Goal: Task Accomplishment & Management: Manage account settings

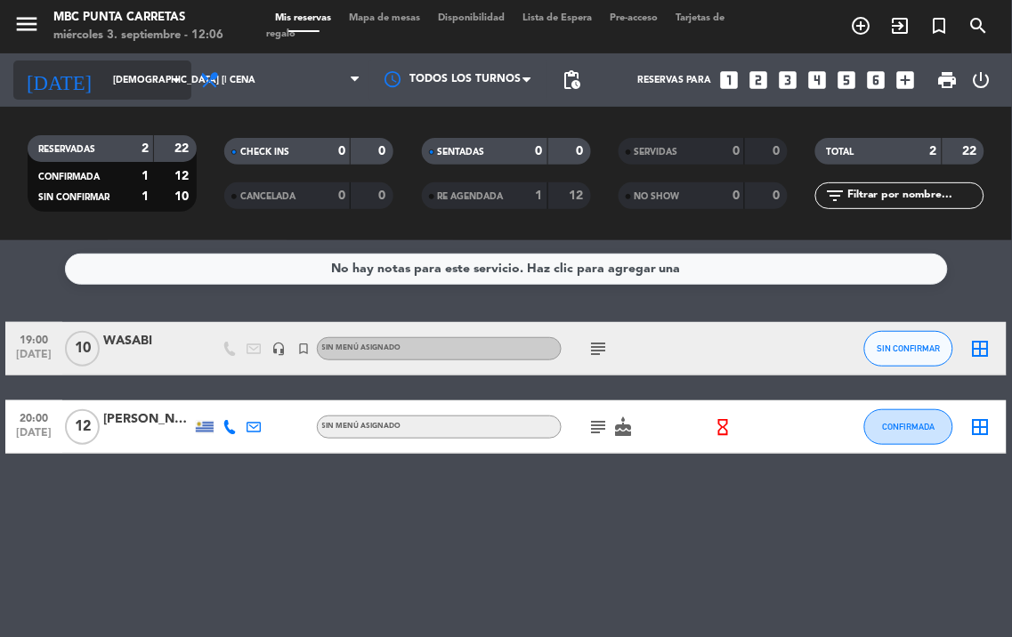
click at [155, 84] on input "[DEMOGRAPHIC_DATA] [DATE]" at bounding box center [169, 80] width 131 height 28
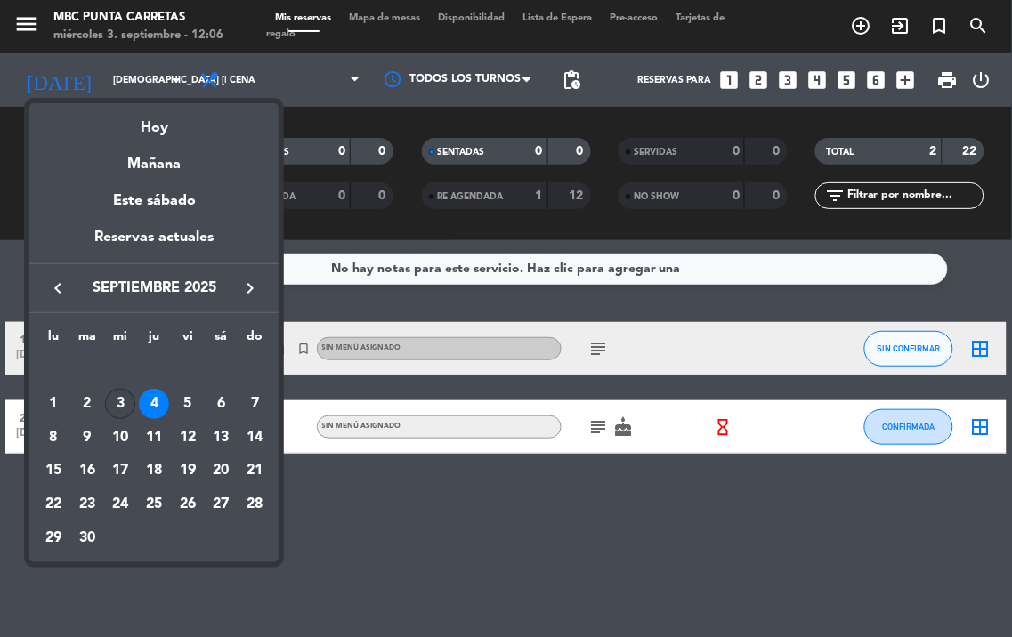
click at [116, 407] on div "3" at bounding box center [120, 404] width 30 height 30
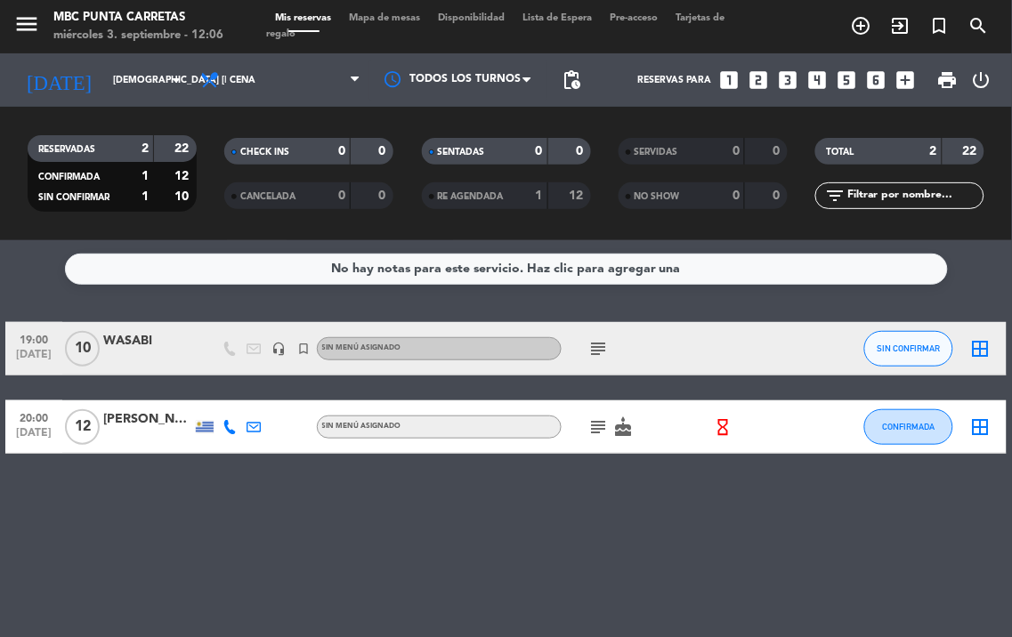
type input "mié. [DATE]"
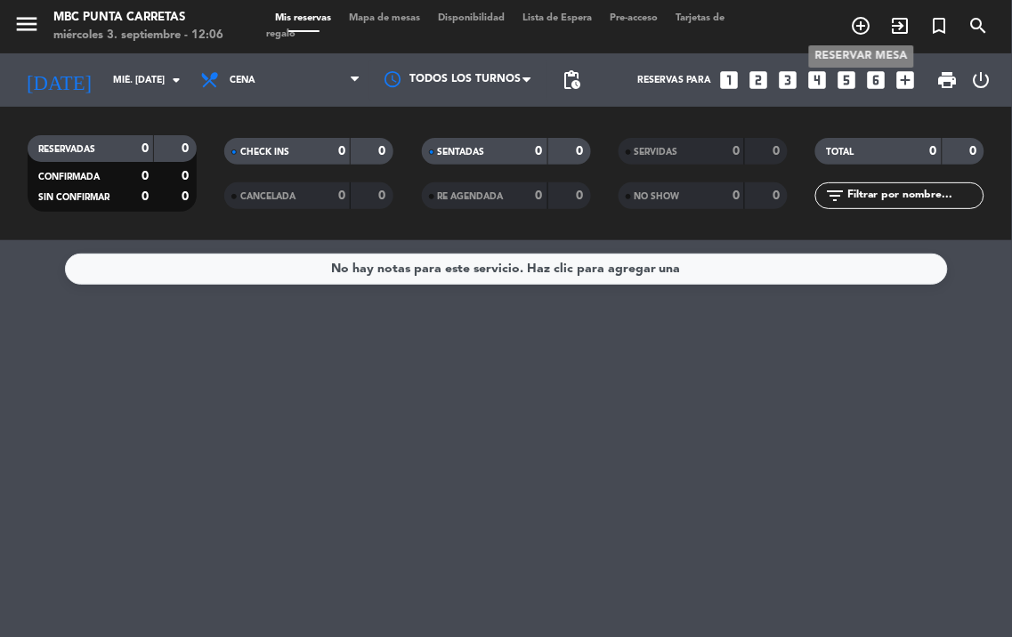
click at [861, 16] on icon "add_circle_outline" at bounding box center [861, 25] width 21 height 21
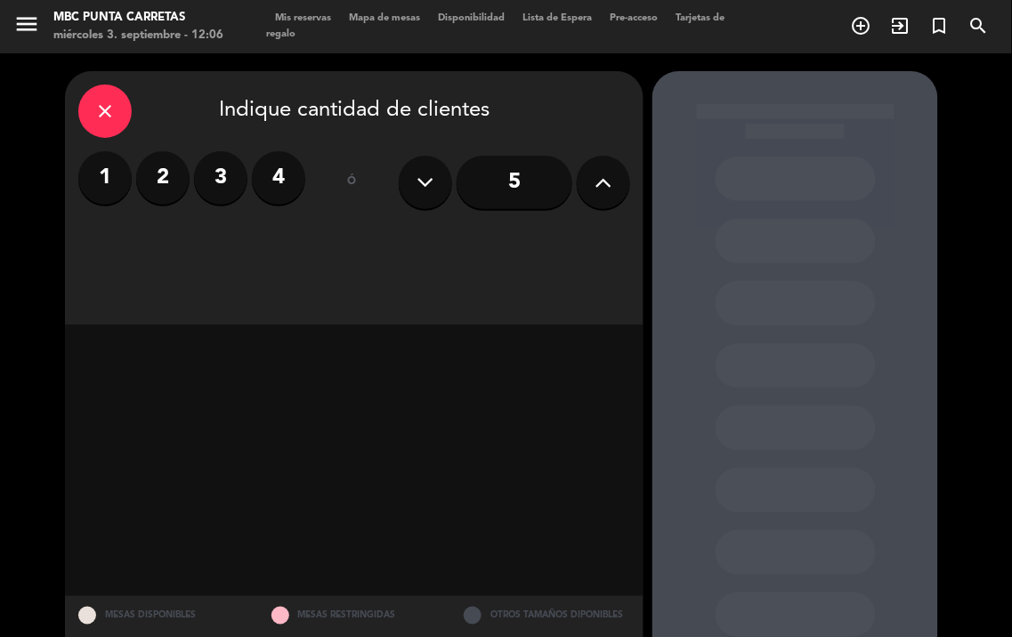
click at [512, 175] on input "5" at bounding box center [514, 182] width 116 height 53
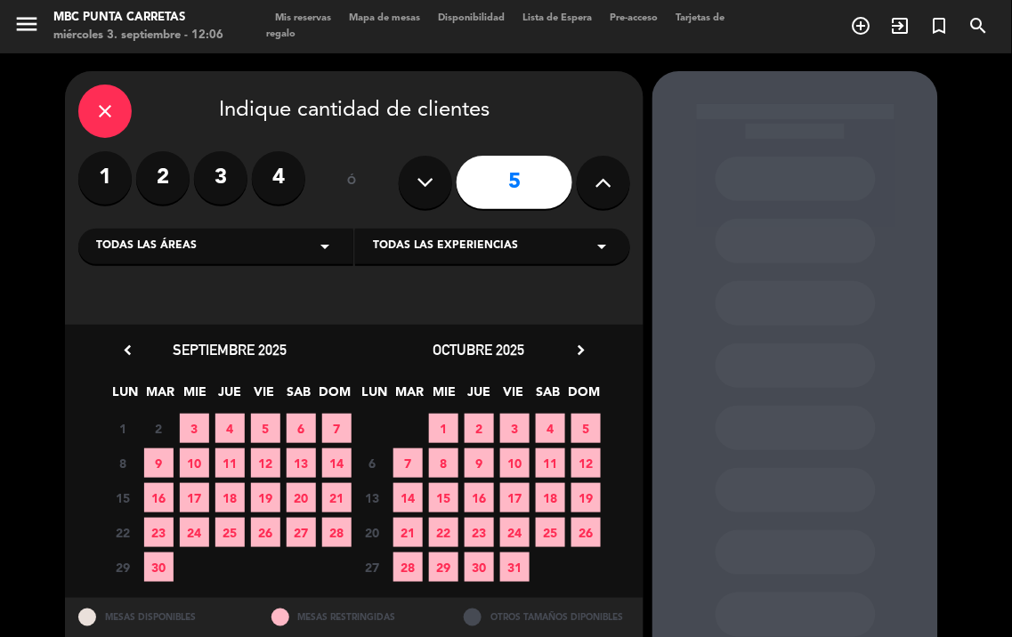
click at [200, 425] on span "3" at bounding box center [194, 428] width 29 height 29
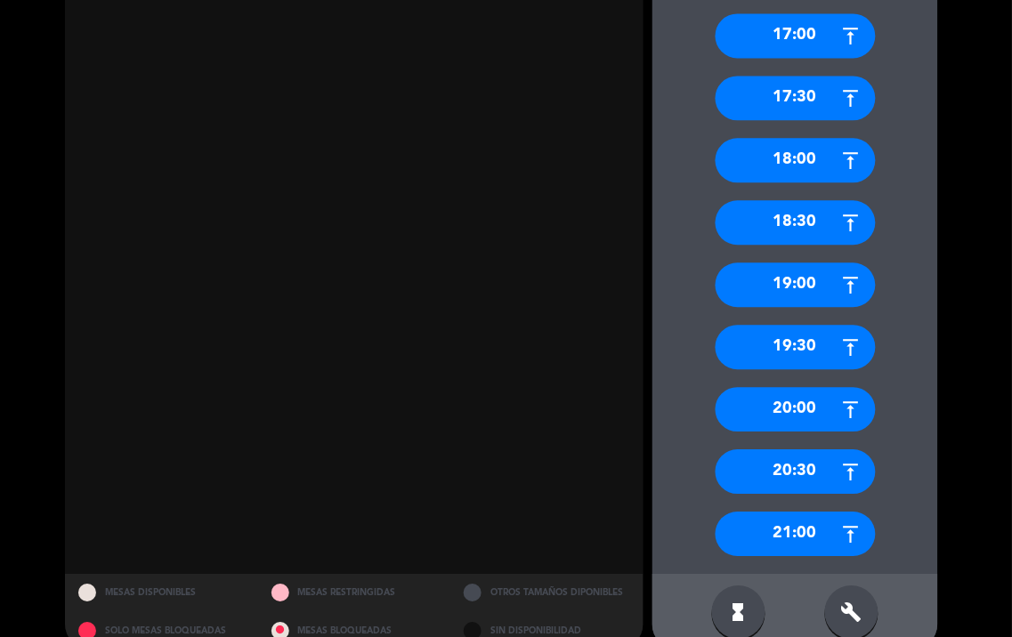
scroll to position [763, 0]
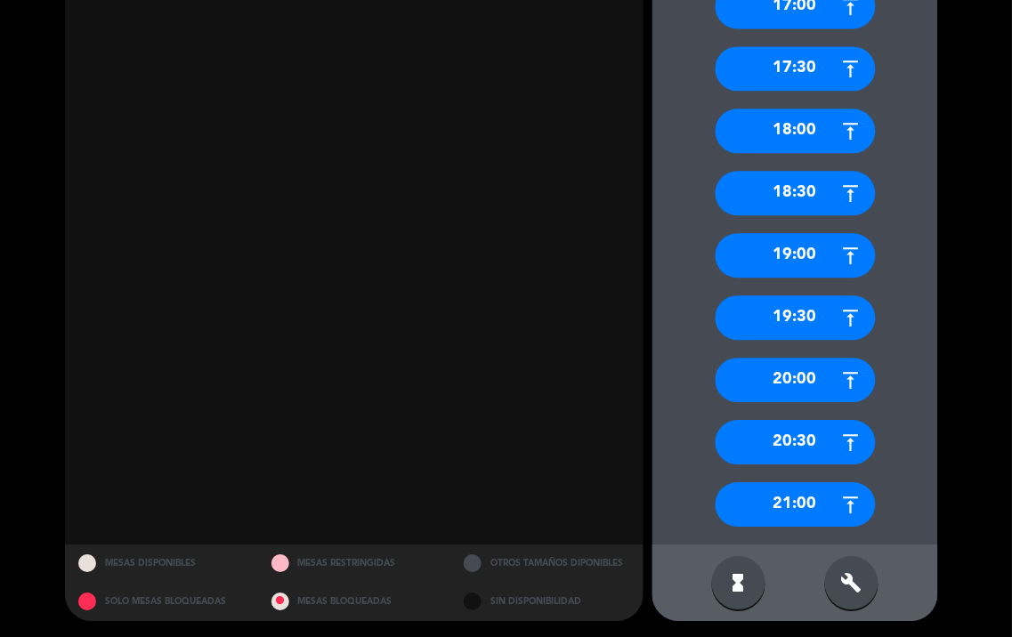
click at [808, 495] on div "21:00" at bounding box center [795, 504] width 160 height 44
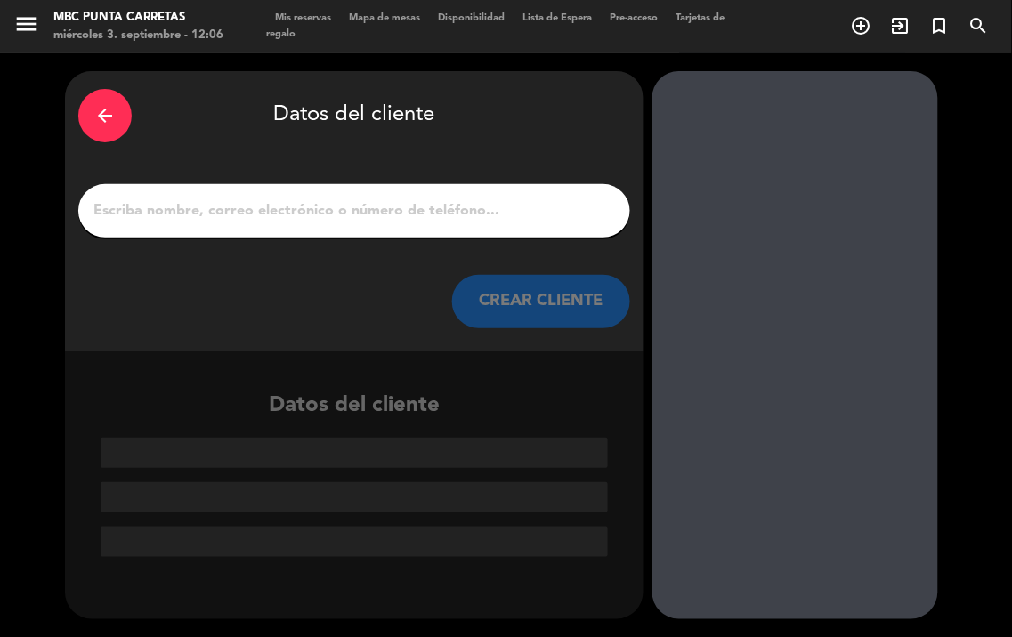
click at [476, 214] on input "1" at bounding box center [354, 210] width 525 height 25
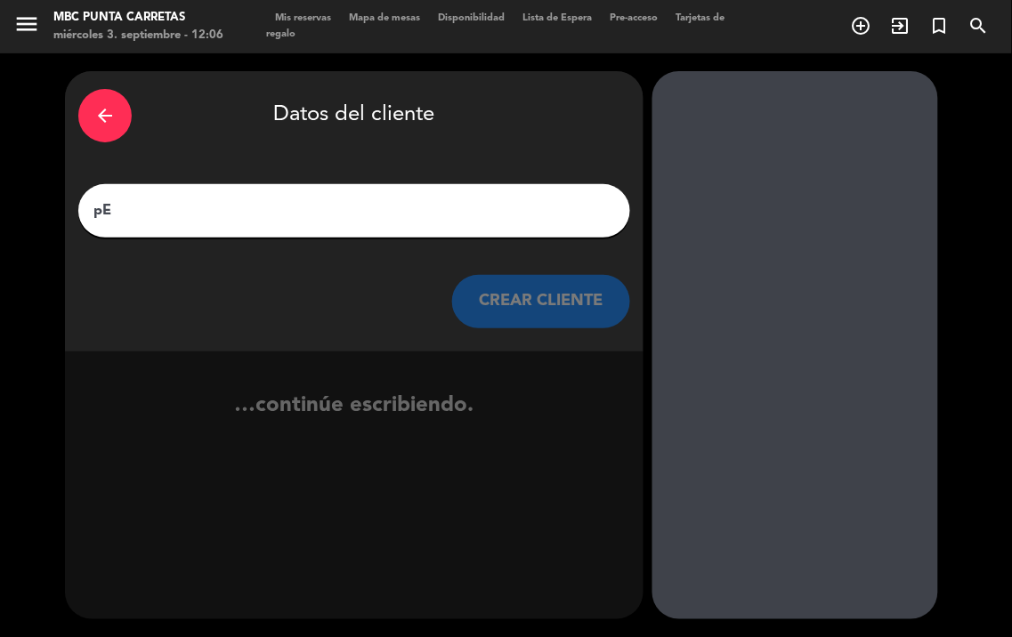
type input "p"
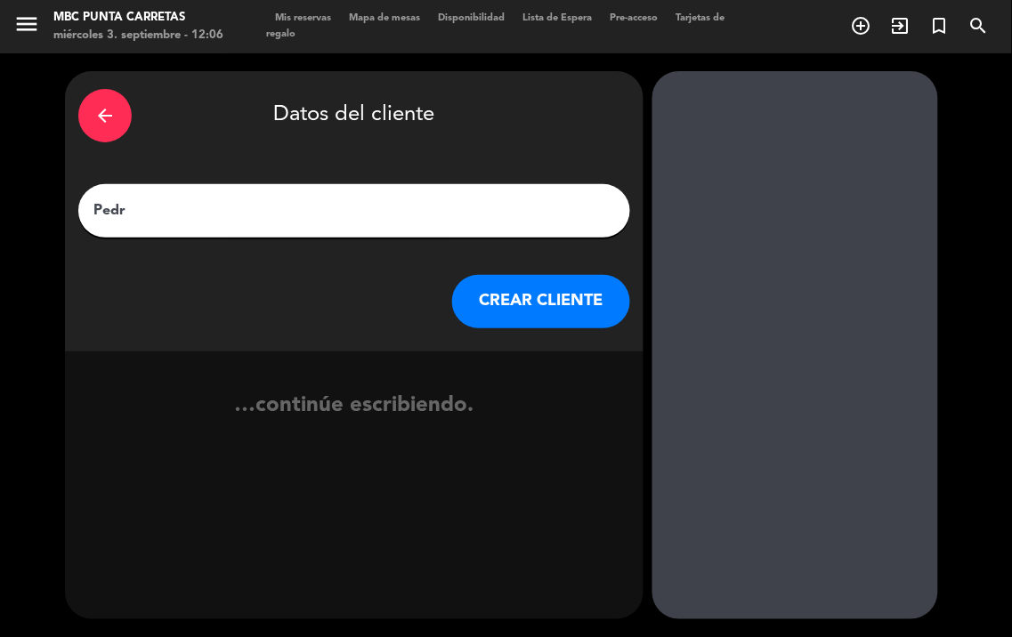
type input "[PERSON_NAME]"
click at [567, 294] on button "CREAR CLIENTE" at bounding box center [541, 301] width 178 height 53
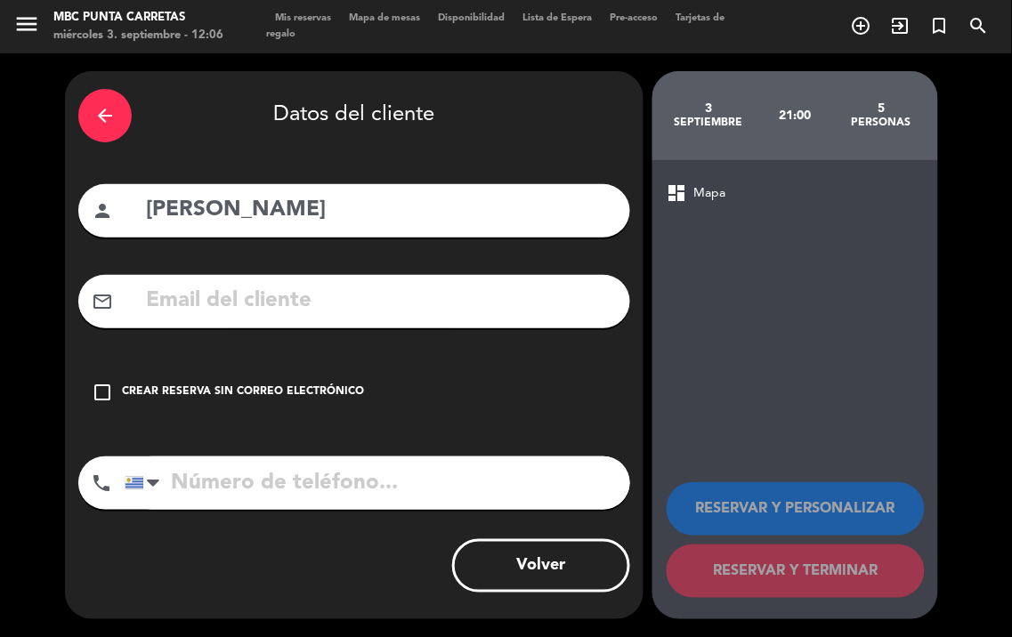
click at [99, 391] on icon "check_box_outline_blank" at bounding box center [102, 392] width 21 height 21
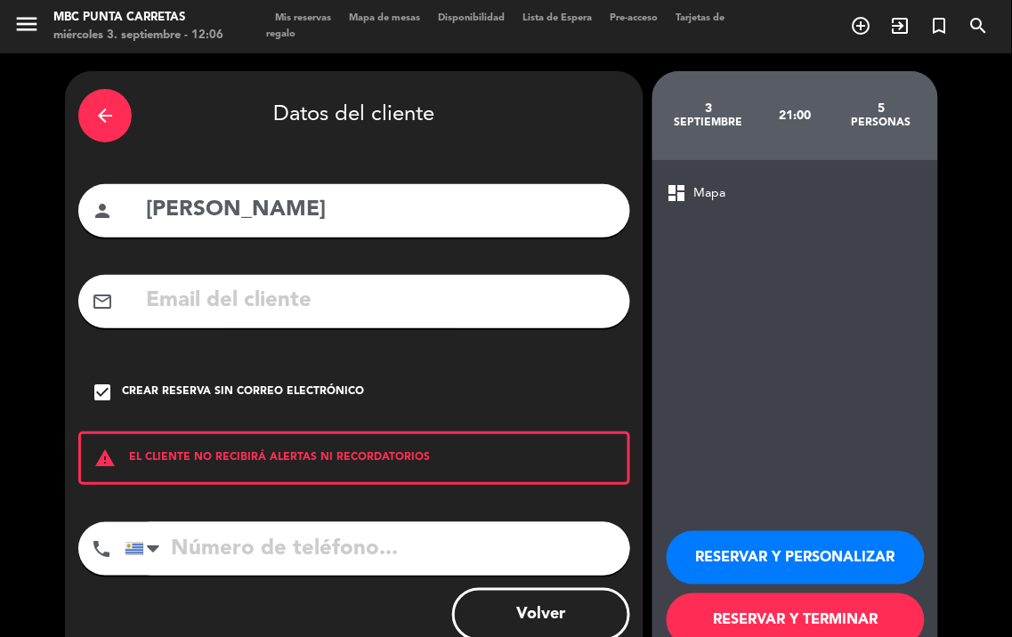
click at [798, 619] on button "RESERVAR Y TERMINAR" at bounding box center [795, 619] width 258 height 53
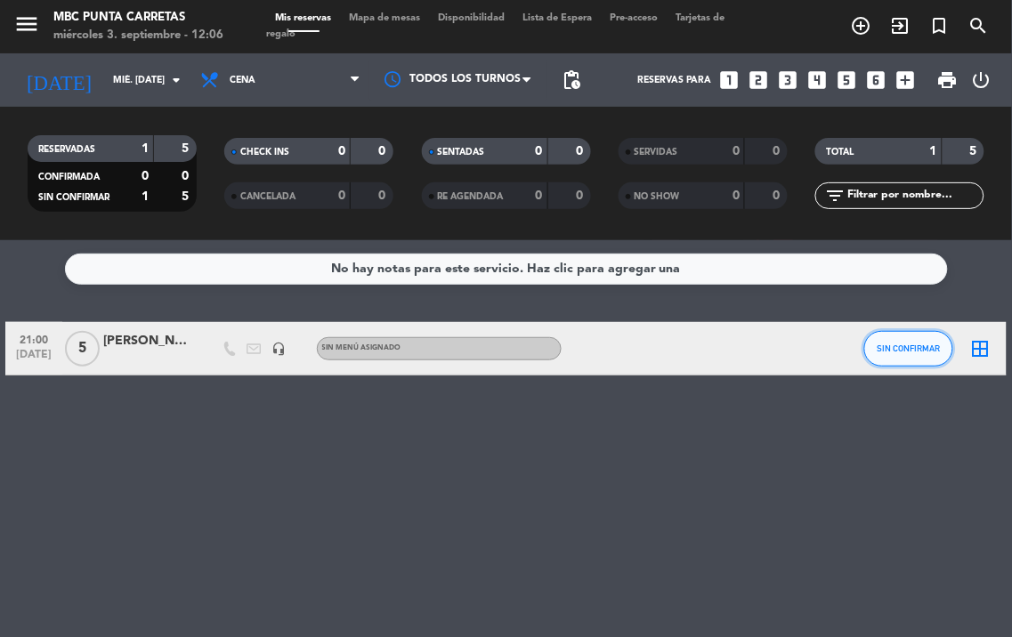
click at [893, 358] on button "SIN CONFIRMAR" at bounding box center [908, 349] width 89 height 36
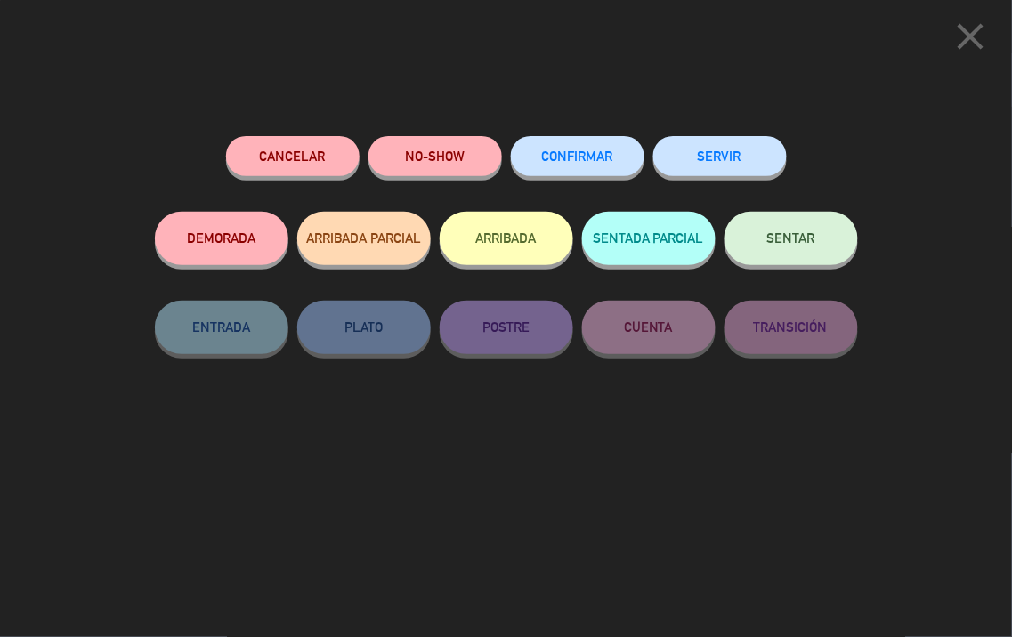
click at [625, 146] on button "CONFIRMAR" at bounding box center [577, 156] width 133 height 40
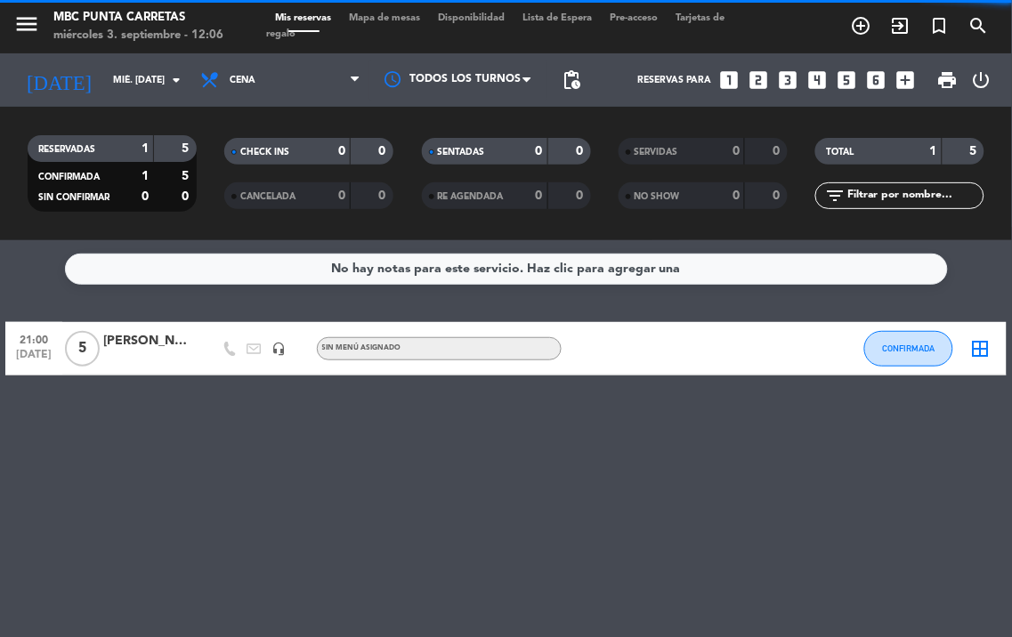
click at [174, 354] on div at bounding box center [147, 358] width 89 height 14
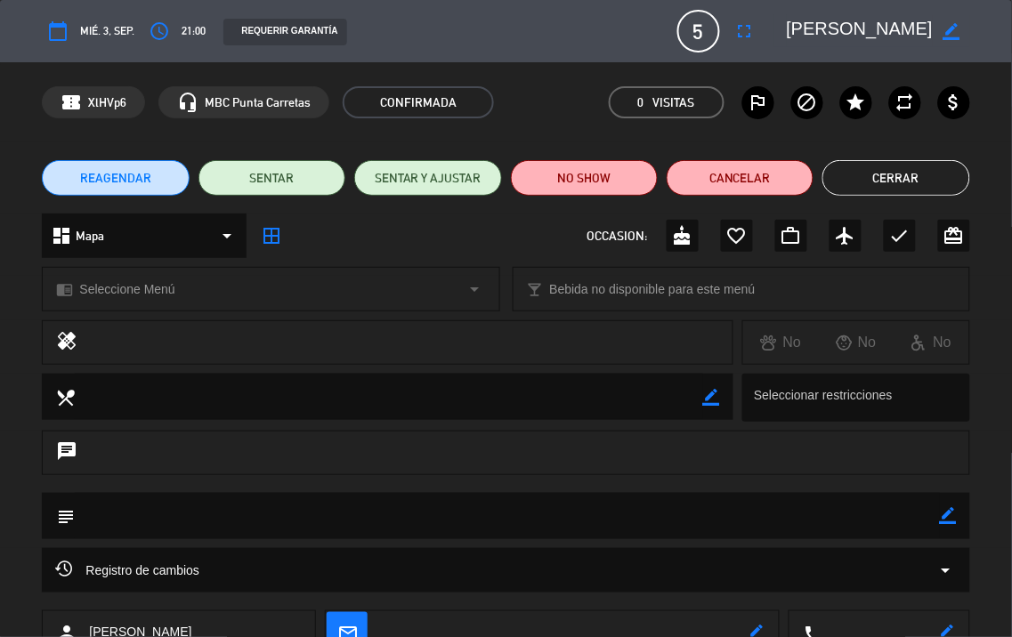
click at [940, 519] on icon "border_color" at bounding box center [948, 515] width 17 height 17
click at [875, 519] on textarea at bounding box center [507, 515] width 864 height 45
type textarea "Box tanqueray 22:30 ///"
click at [948, 512] on icon at bounding box center [948, 515] width 17 height 17
click at [944, 179] on button "Cerrar" at bounding box center [895, 178] width 147 height 36
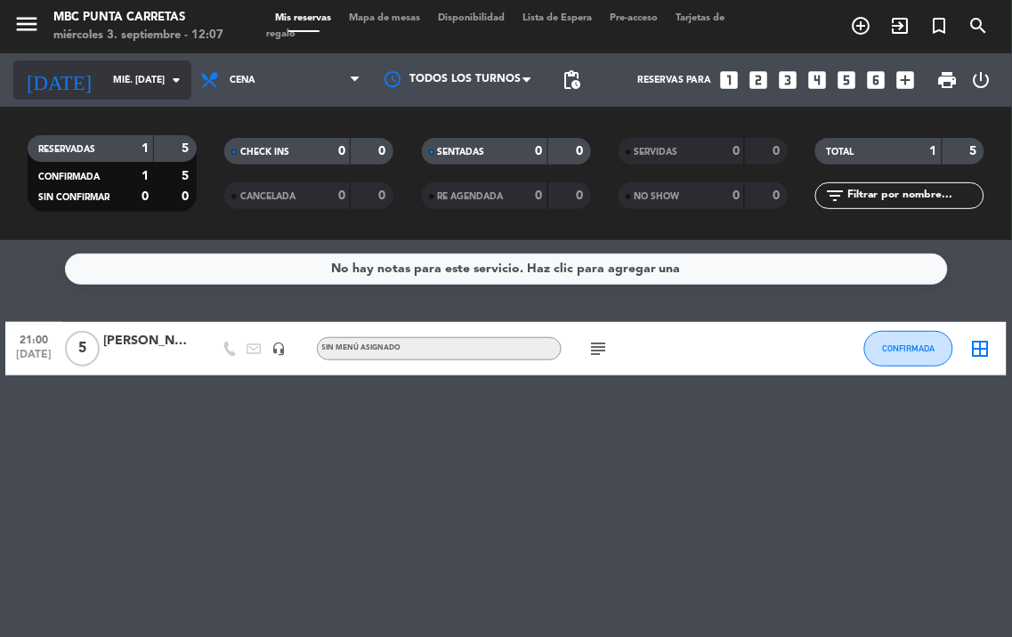
click at [126, 69] on input "mié. [DATE]" at bounding box center [169, 80] width 131 height 28
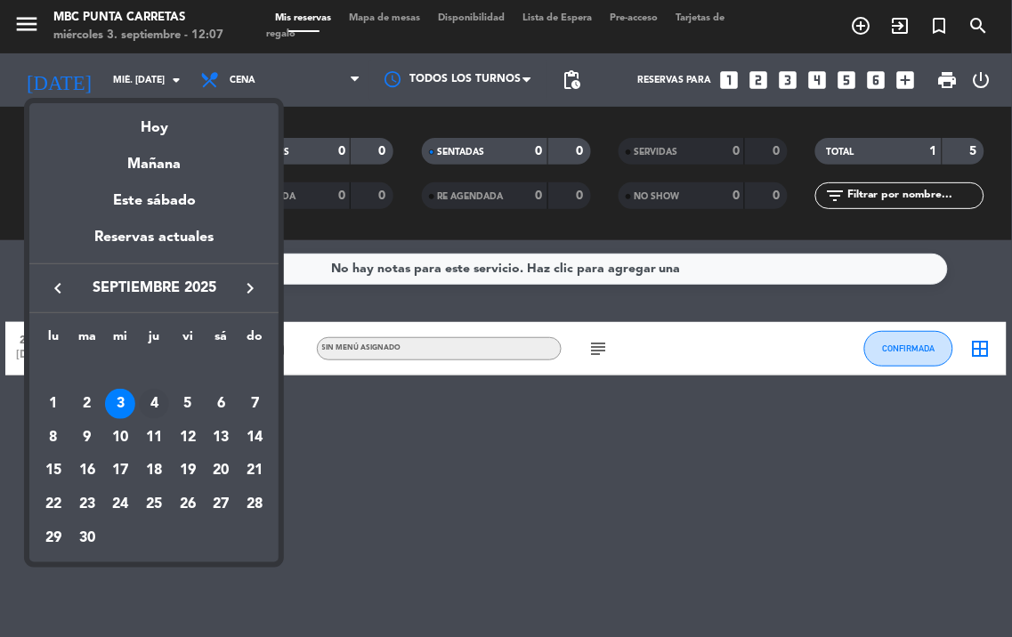
click at [157, 407] on div "4" at bounding box center [154, 404] width 30 height 30
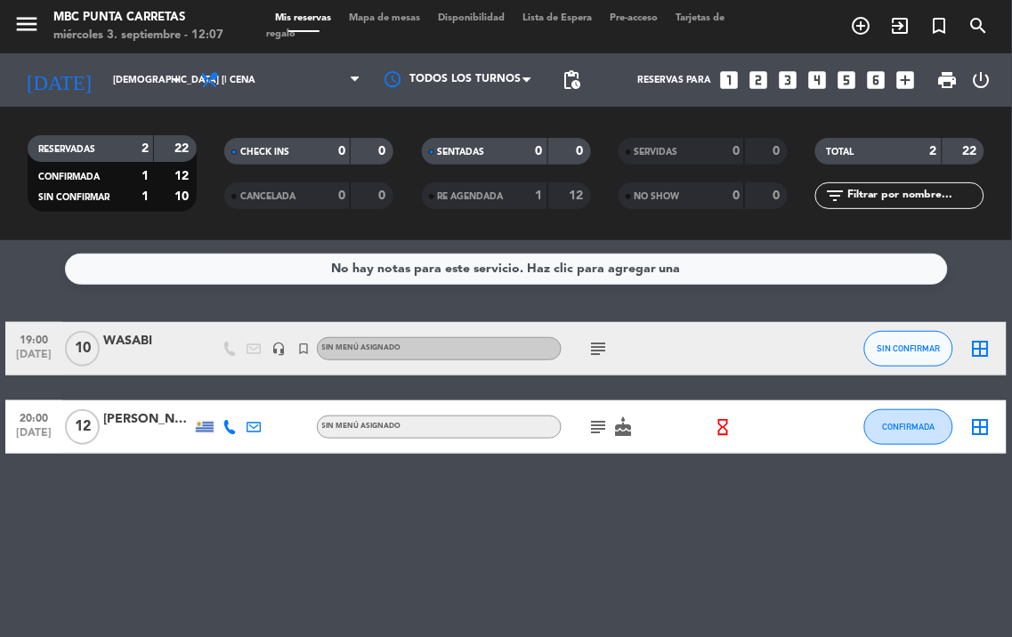
click at [574, 24] on div "Mis reservas Mapa de mesas Disponibilidad Lista de Espera Pre-acceso Tarjetas d…" at bounding box center [506, 27] width 480 height 32
click at [136, 80] on input "[DEMOGRAPHIC_DATA] [DATE]" at bounding box center [169, 80] width 131 height 28
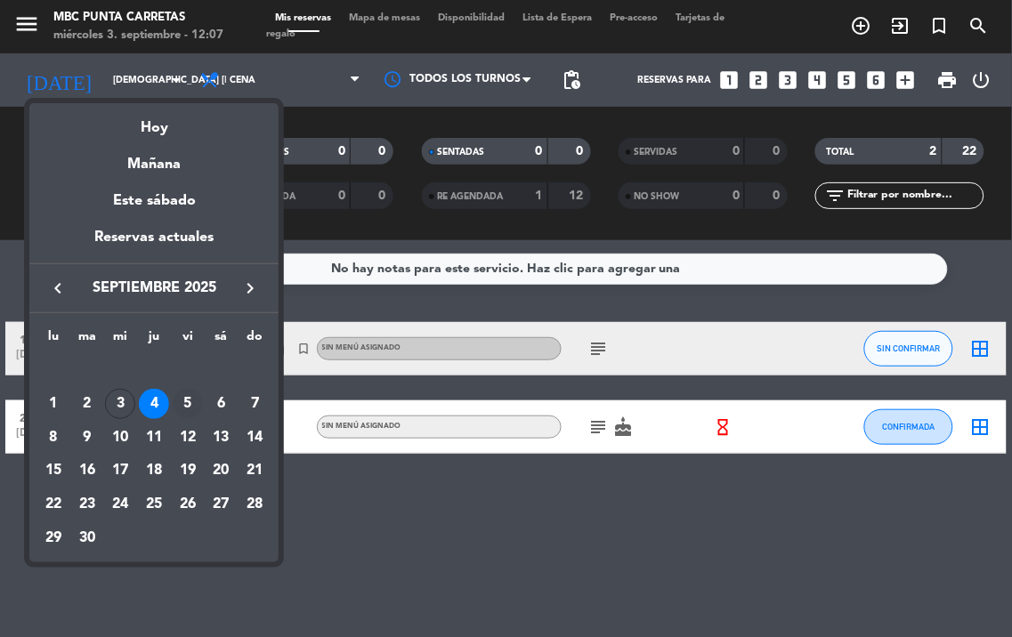
click at [175, 390] on td "5" at bounding box center [188, 404] width 34 height 34
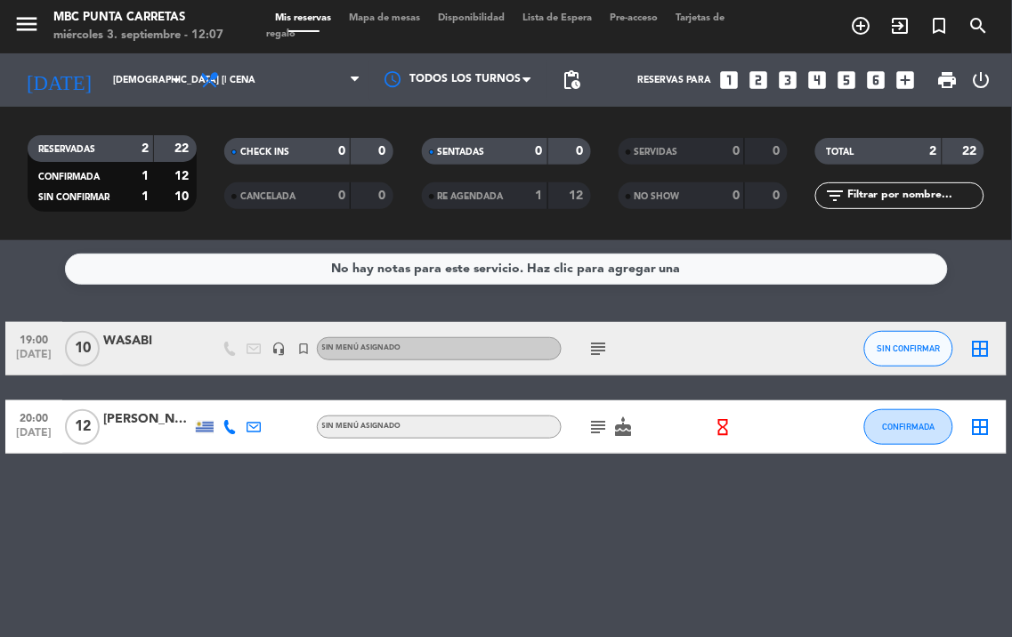
type input "vie. [DATE]"
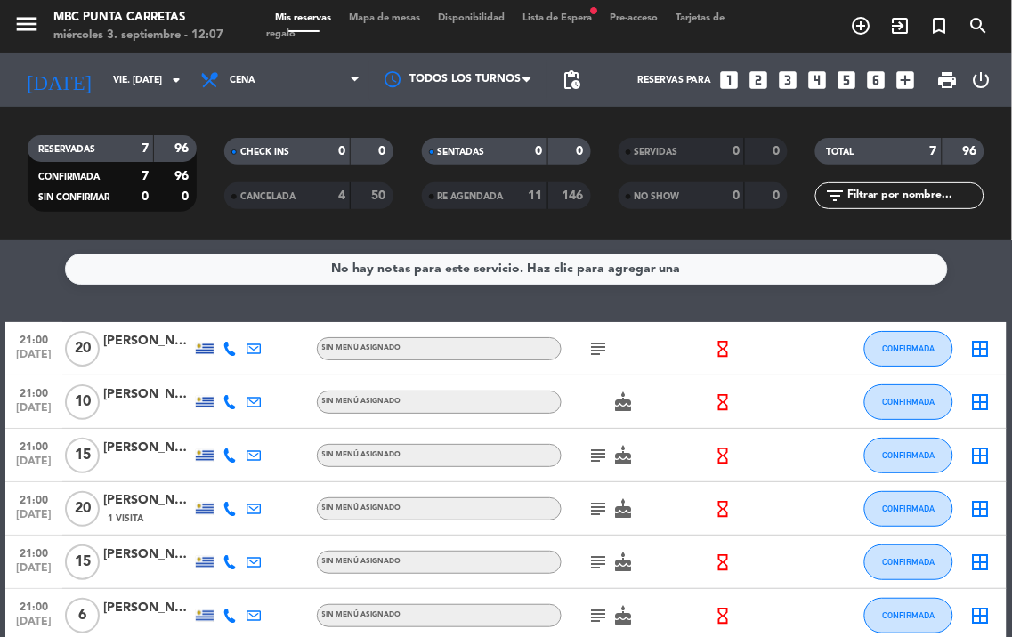
click at [593, 16] on span "Lista de Espera fiber_manual_record" at bounding box center [556, 18] width 87 height 10
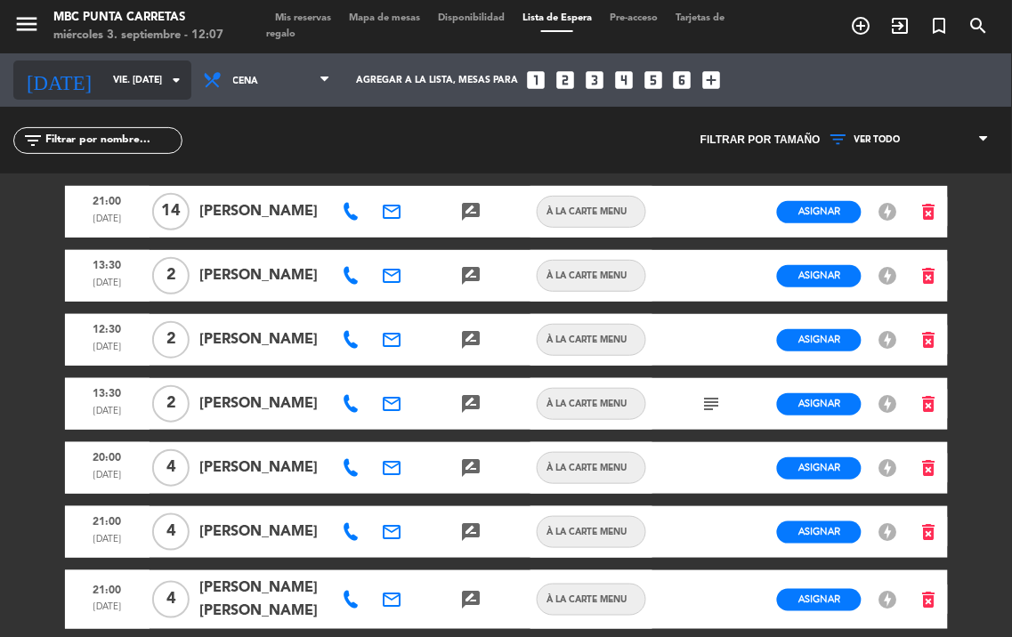
click at [153, 83] on input "vie. [DATE]" at bounding box center [169, 80] width 131 height 28
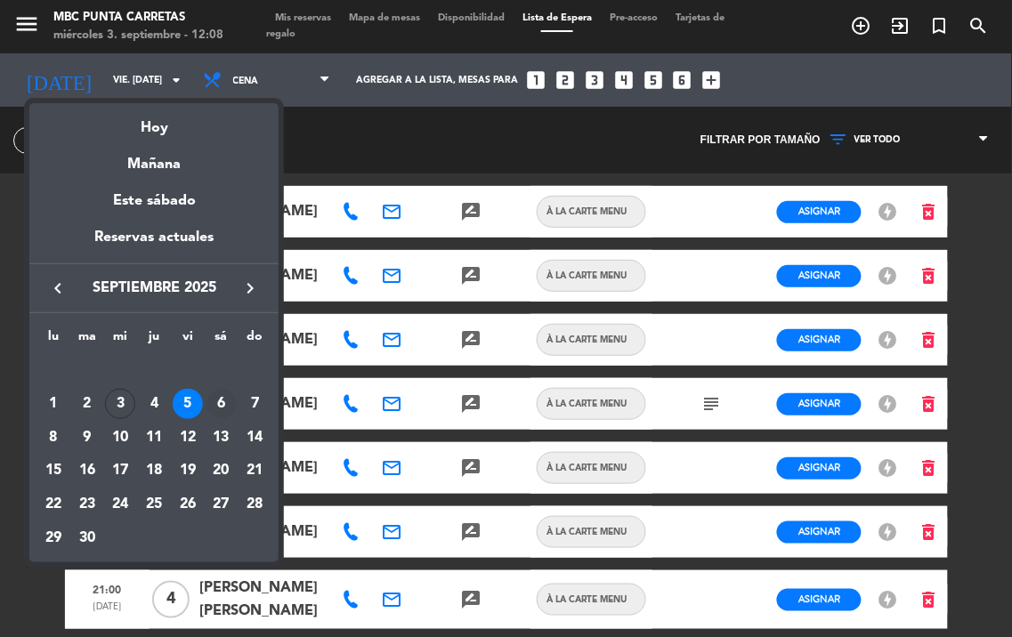
click at [220, 396] on div "6" at bounding box center [221, 404] width 30 height 30
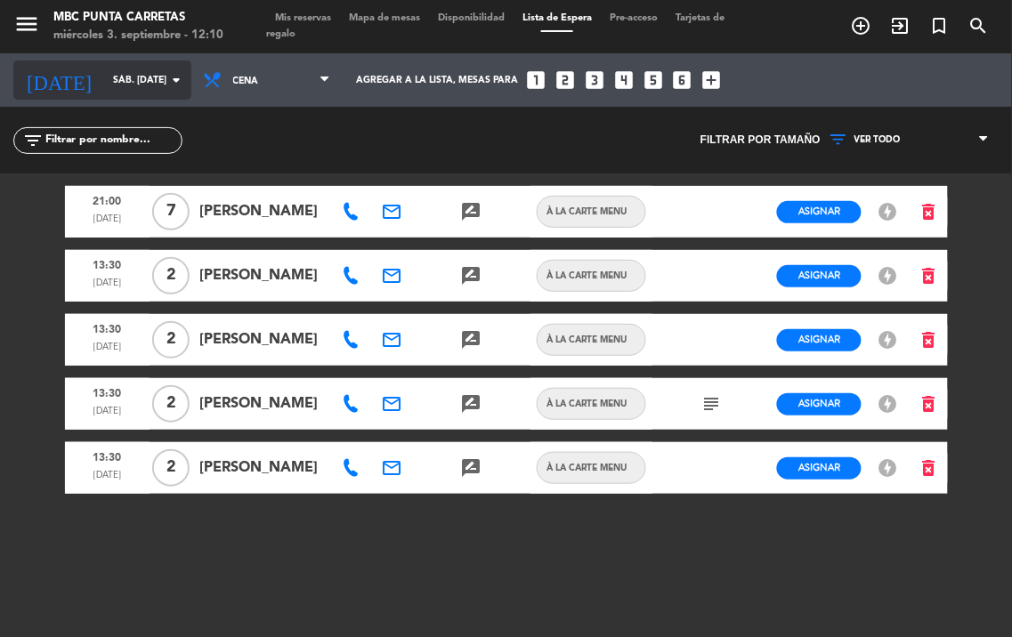
click at [143, 82] on input "sáb. [DATE]" at bounding box center [169, 80] width 131 height 28
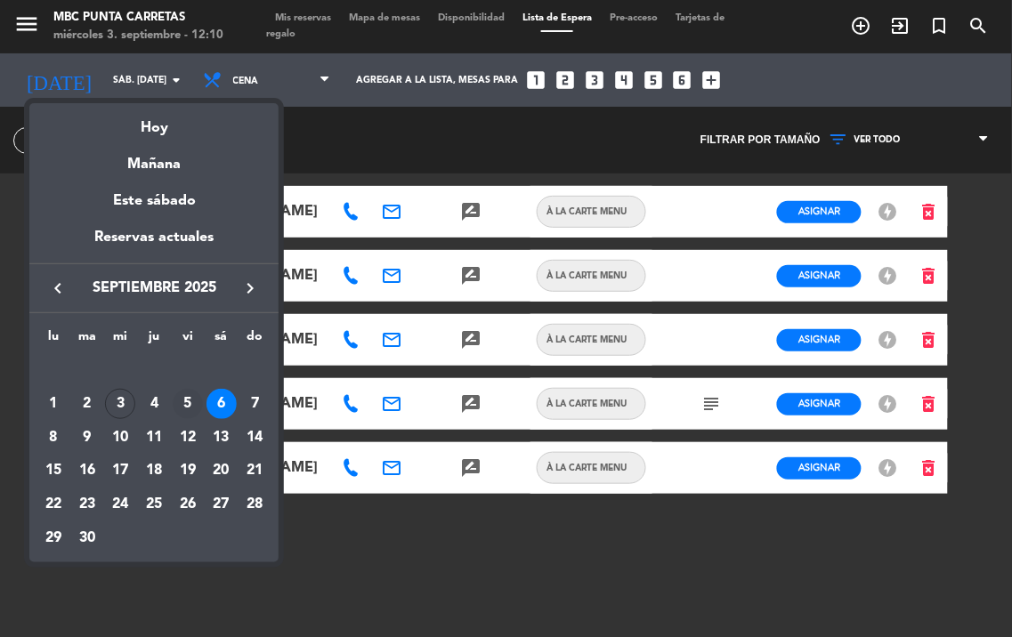
click at [183, 402] on div "5" at bounding box center [188, 404] width 30 height 30
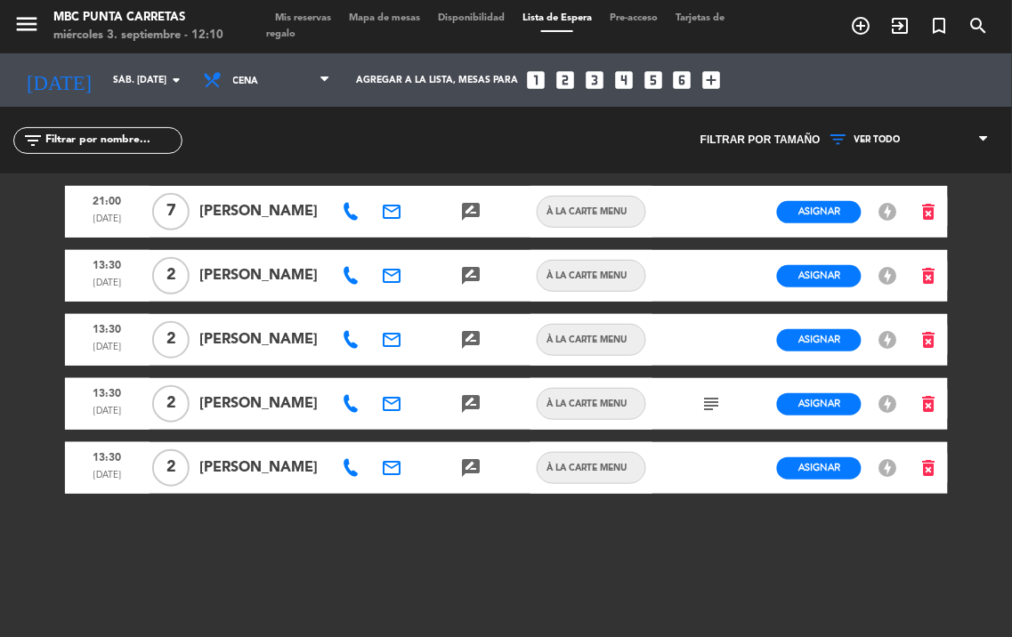
type input "vie. [DATE]"
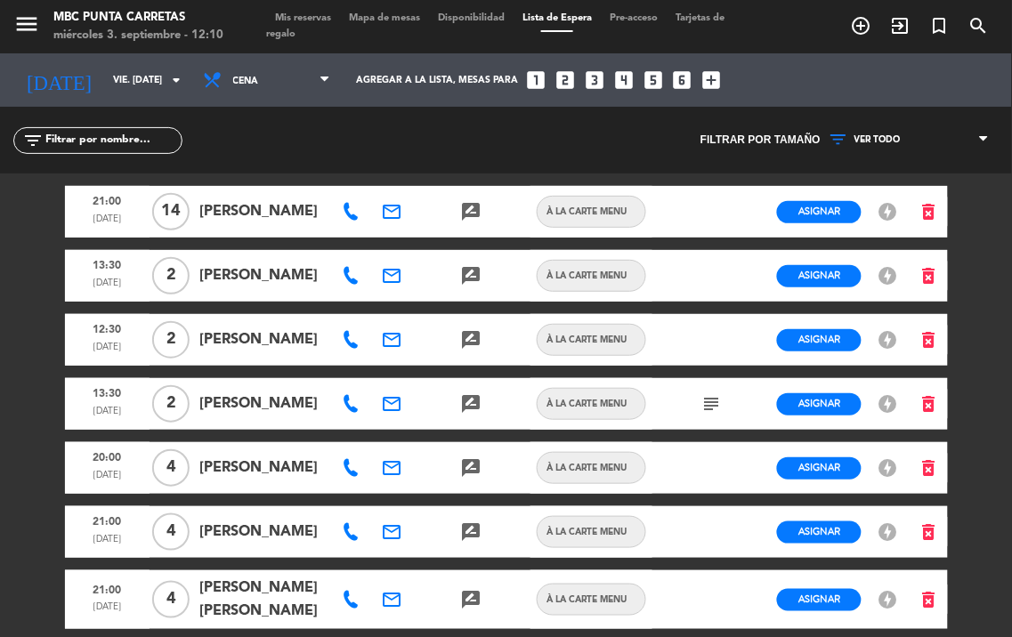
click at [325, 18] on span "Mis reservas" at bounding box center [303, 18] width 74 height 10
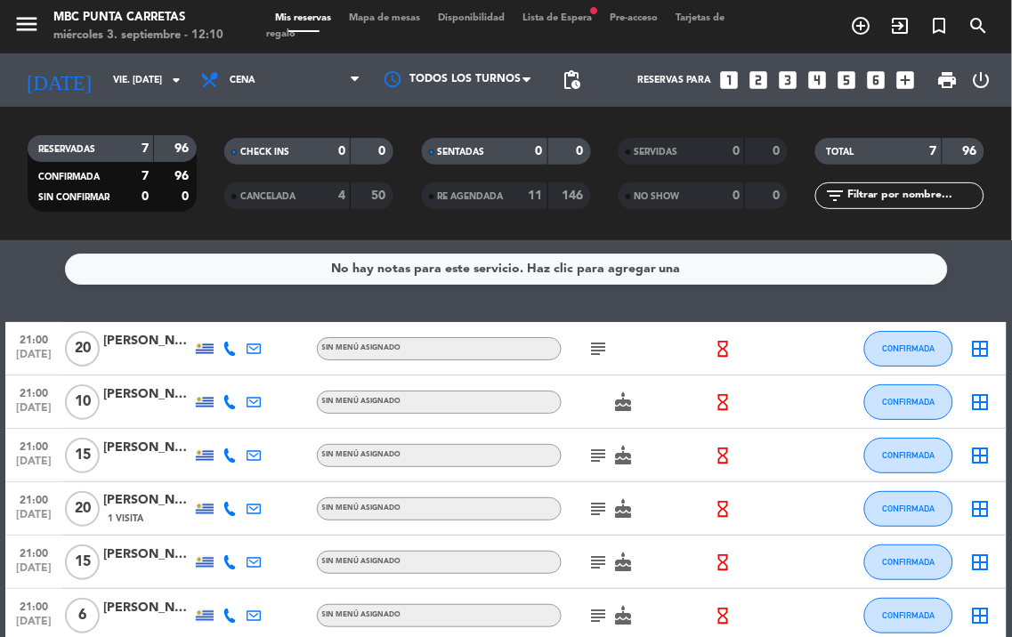
click at [223, 398] on icon at bounding box center [229, 402] width 14 height 14
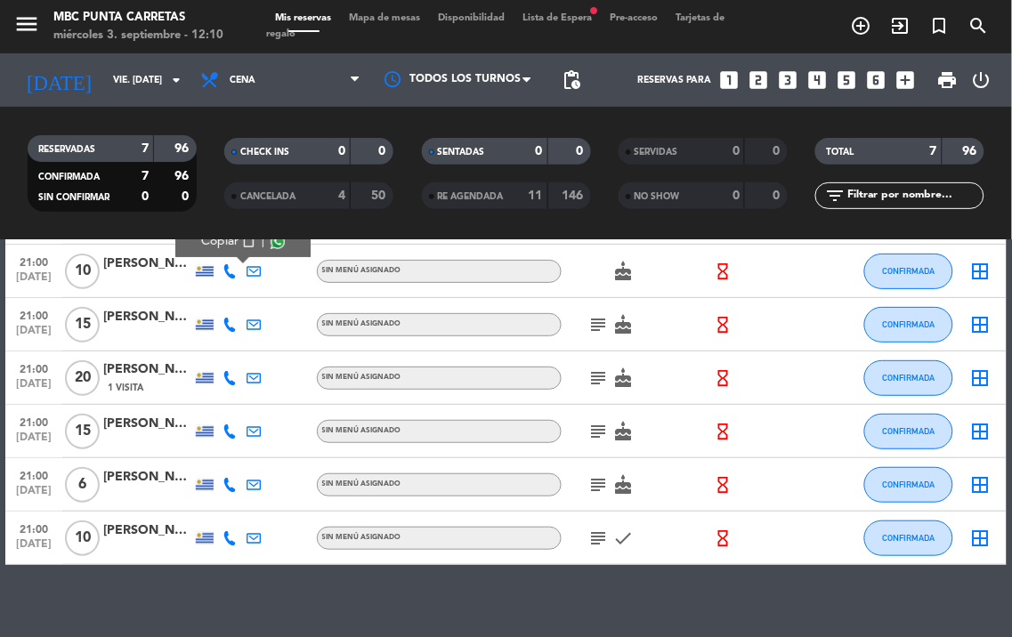
scroll to position [147, 0]
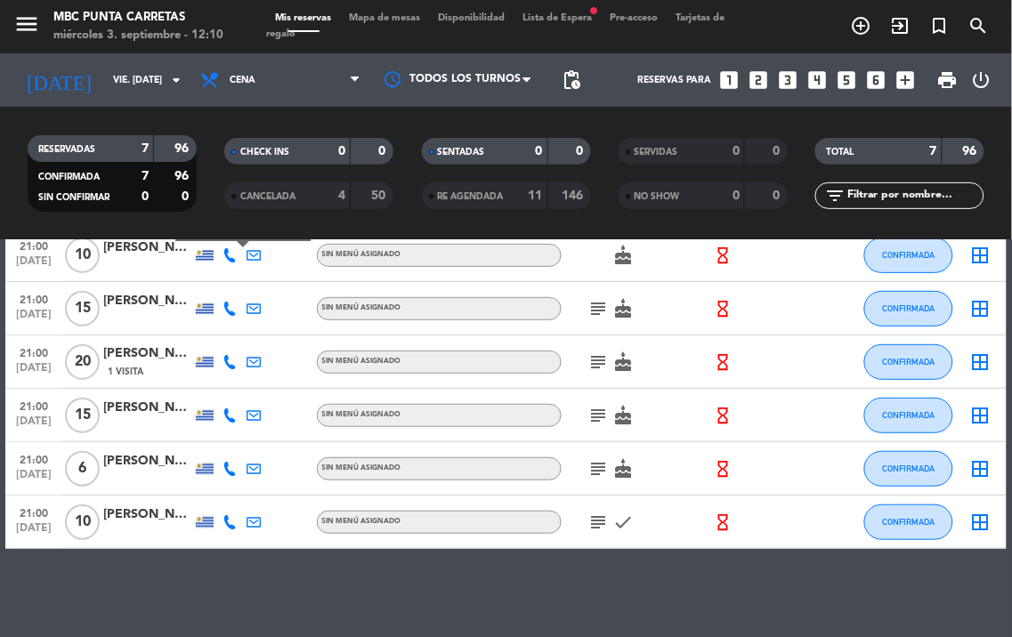
click at [228, 523] on icon at bounding box center [229, 522] width 14 height 14
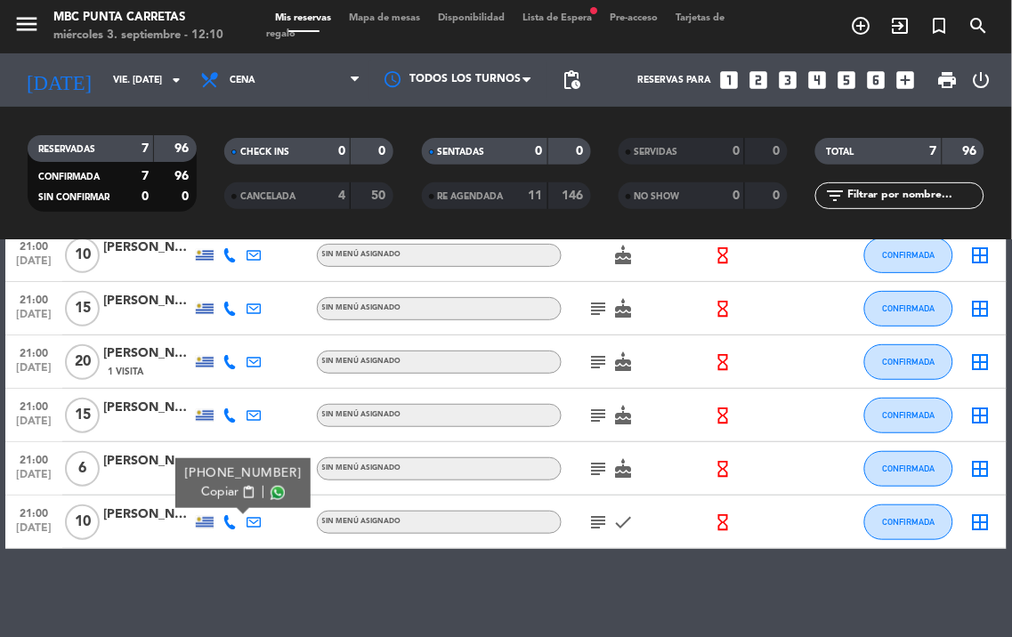
click at [110, 528] on div at bounding box center [147, 532] width 89 height 14
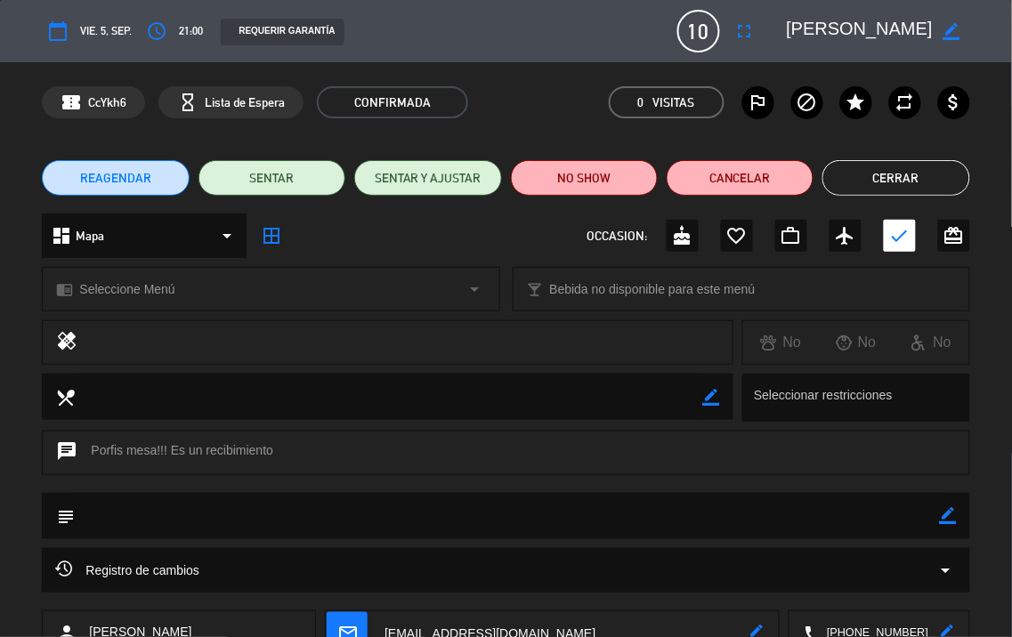
click at [948, 512] on icon "border_color" at bounding box center [948, 515] width 17 height 17
click at [846, 512] on textarea at bounding box center [507, 515] width 864 height 45
type textarea "///"
click at [948, 510] on icon at bounding box center [948, 515] width 17 height 17
click at [918, 174] on button "Cerrar" at bounding box center [895, 178] width 147 height 36
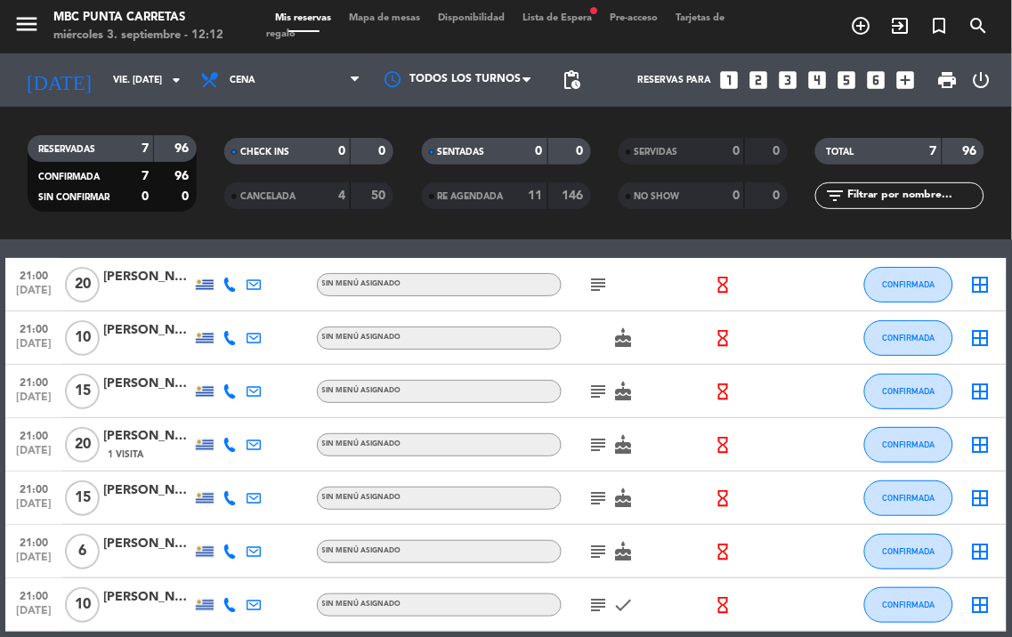
scroll to position [0, 0]
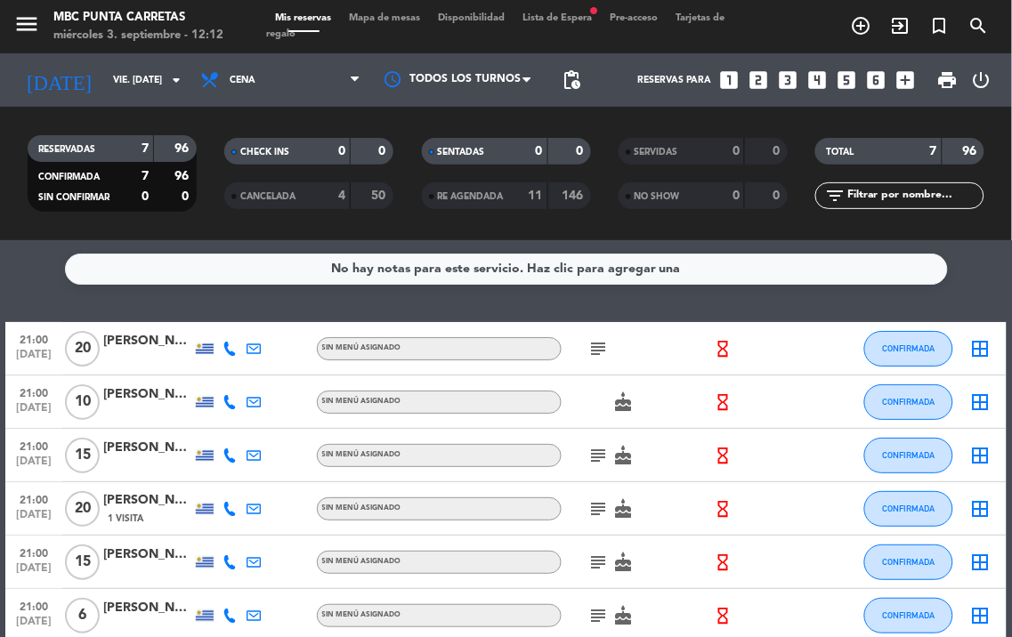
click at [229, 399] on icon at bounding box center [229, 402] width 14 height 14
click at [130, 408] on div at bounding box center [147, 412] width 89 height 14
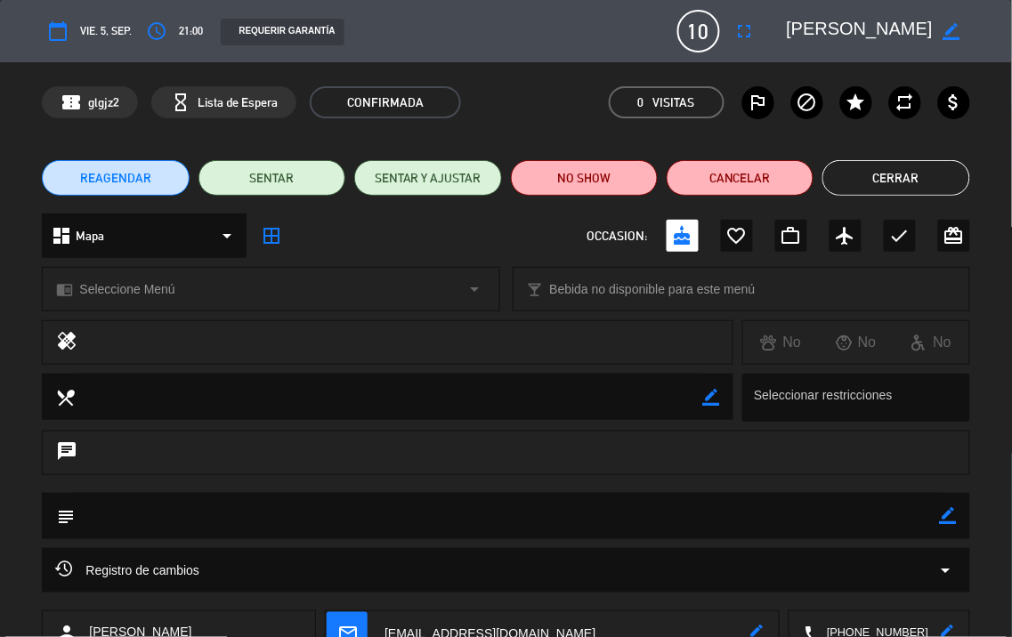
drag, startPoint x: 950, startPoint y: 512, endPoint x: 864, endPoint y: 532, distance: 88.7
click at [948, 514] on icon "border_color" at bounding box center [948, 515] width 17 height 17
click at [864, 532] on textarea at bounding box center [507, 515] width 864 height 45
type textarea "///"
click at [948, 514] on icon at bounding box center [948, 515] width 17 height 17
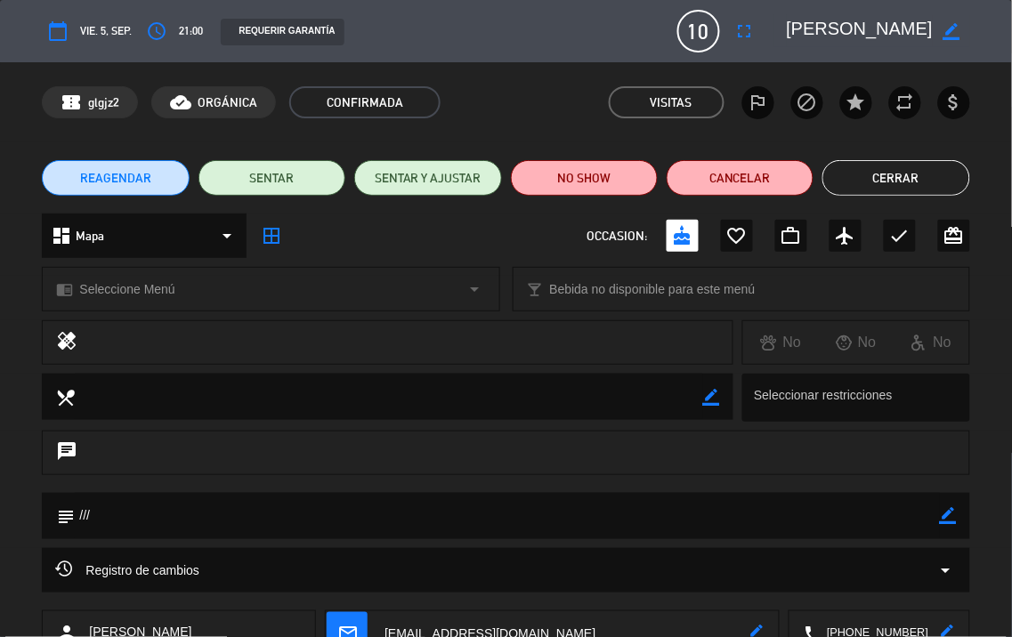
click at [910, 180] on button "Cerrar" at bounding box center [895, 178] width 147 height 36
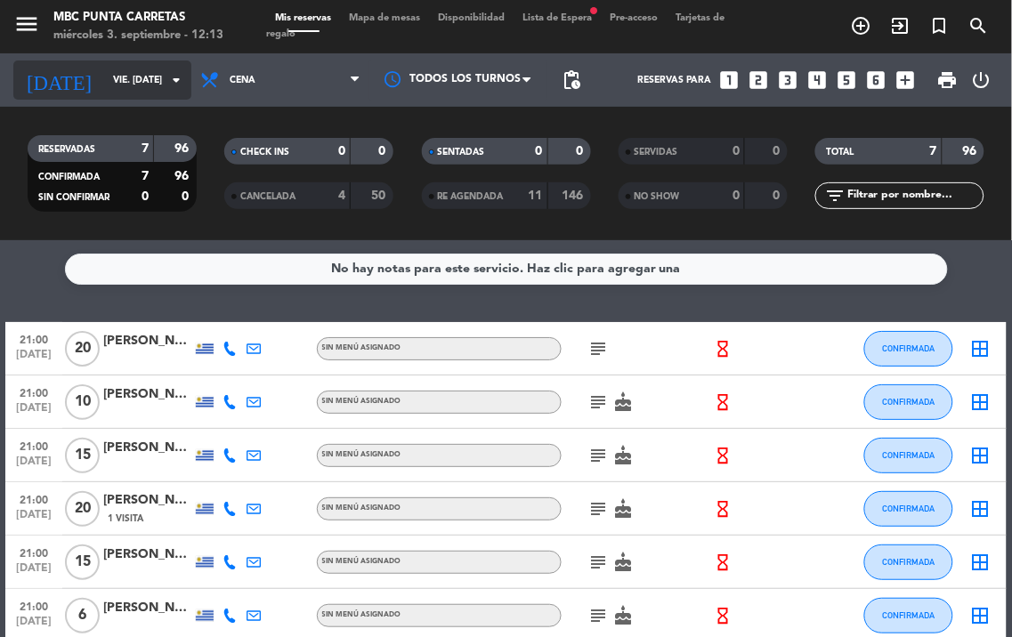
click at [149, 91] on input "vie. [DATE]" at bounding box center [169, 80] width 131 height 28
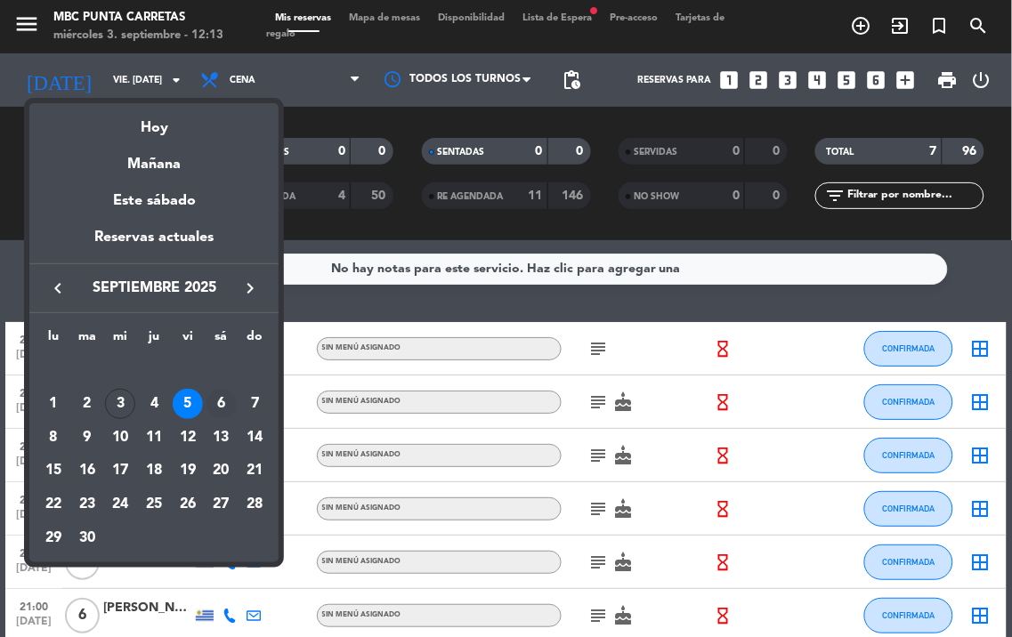
click at [214, 407] on div "6" at bounding box center [221, 404] width 30 height 30
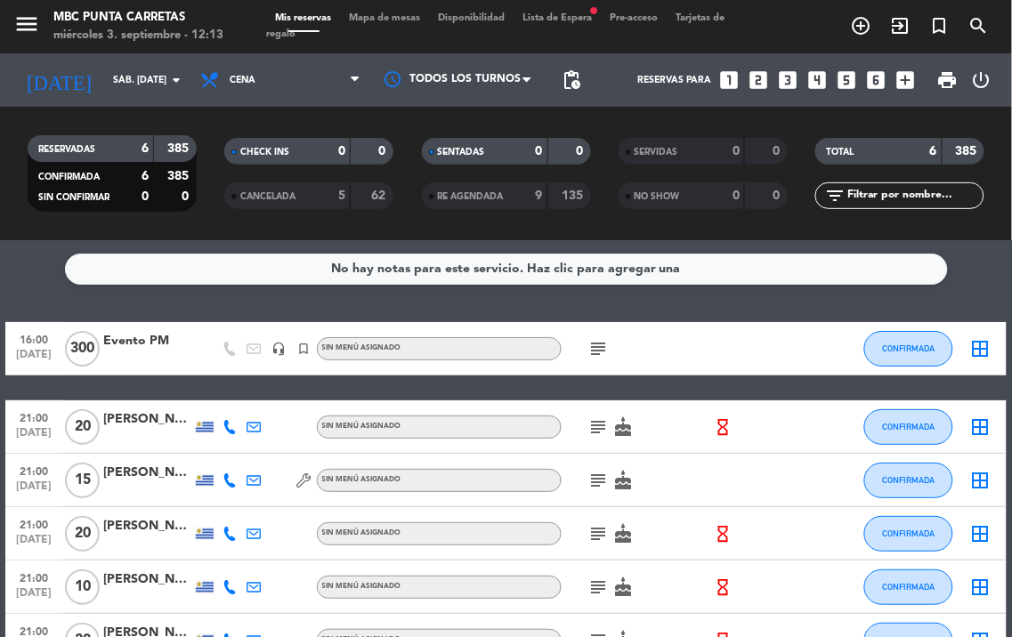
click at [229, 420] on icon at bounding box center [229, 427] width 14 height 14
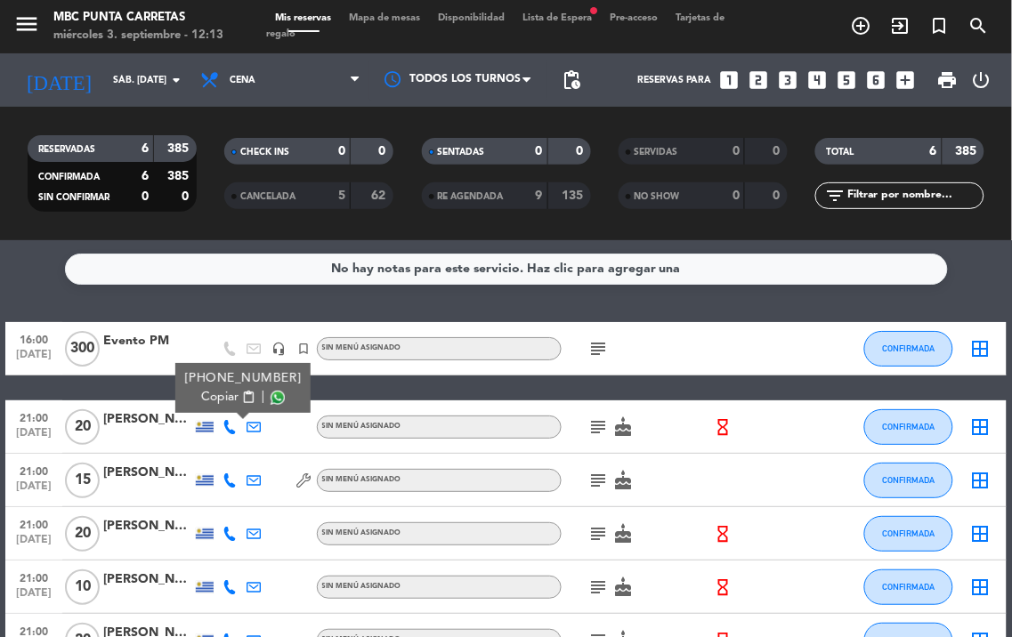
scroll to position [99, 0]
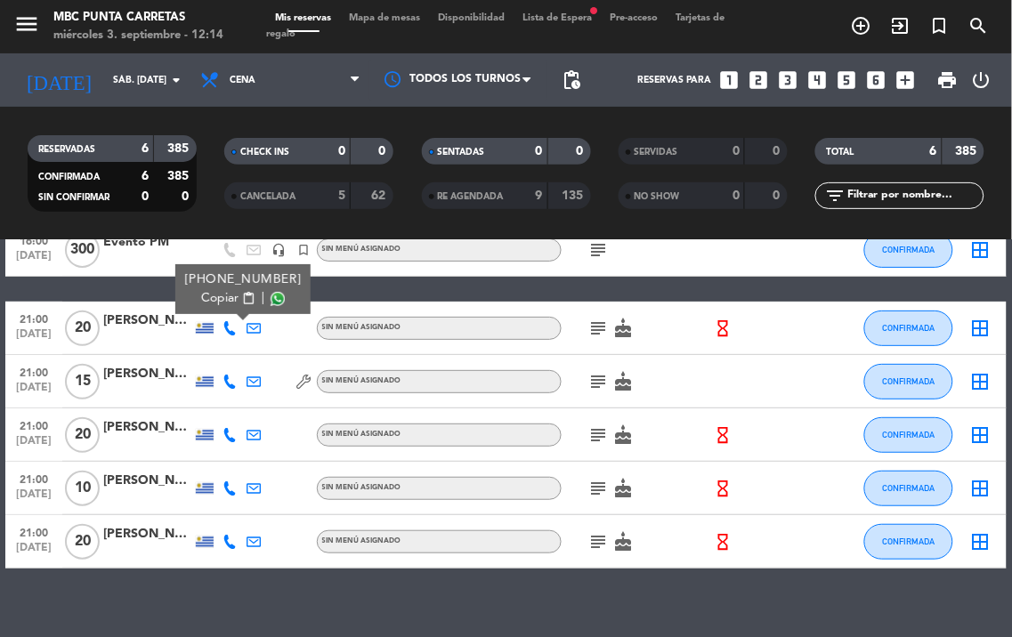
click at [228, 432] on icon at bounding box center [229, 435] width 14 height 14
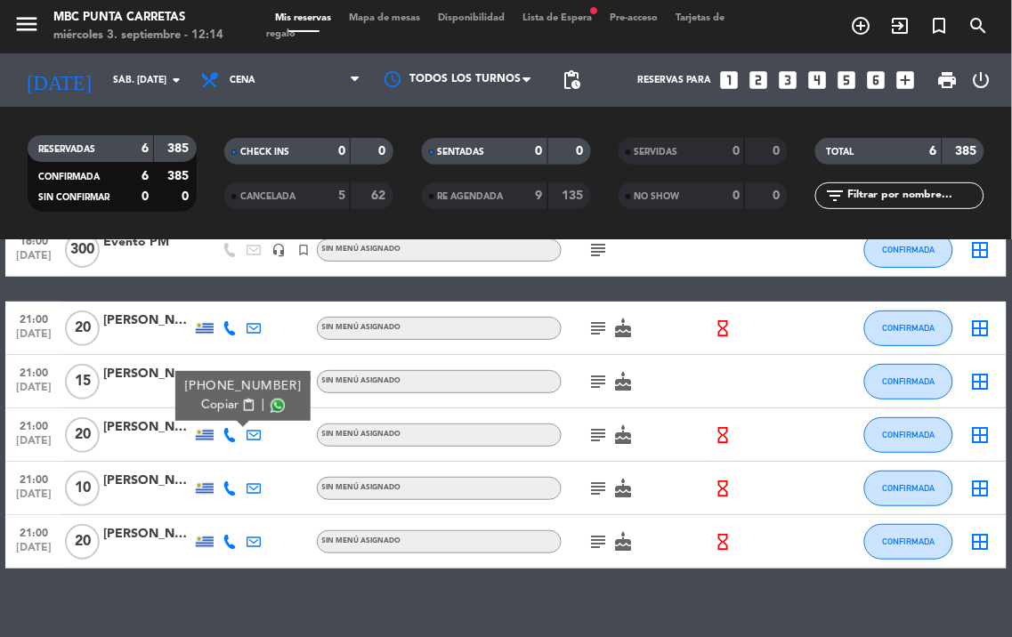
click at [228, 537] on icon at bounding box center [229, 542] width 14 height 14
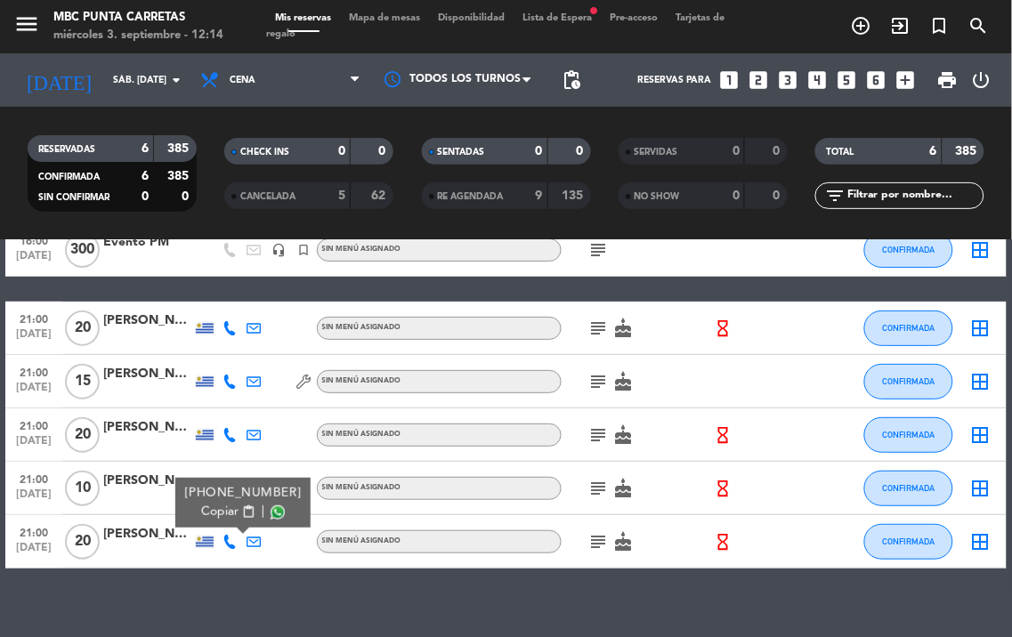
click at [601, 550] on icon "subject" at bounding box center [598, 541] width 21 height 21
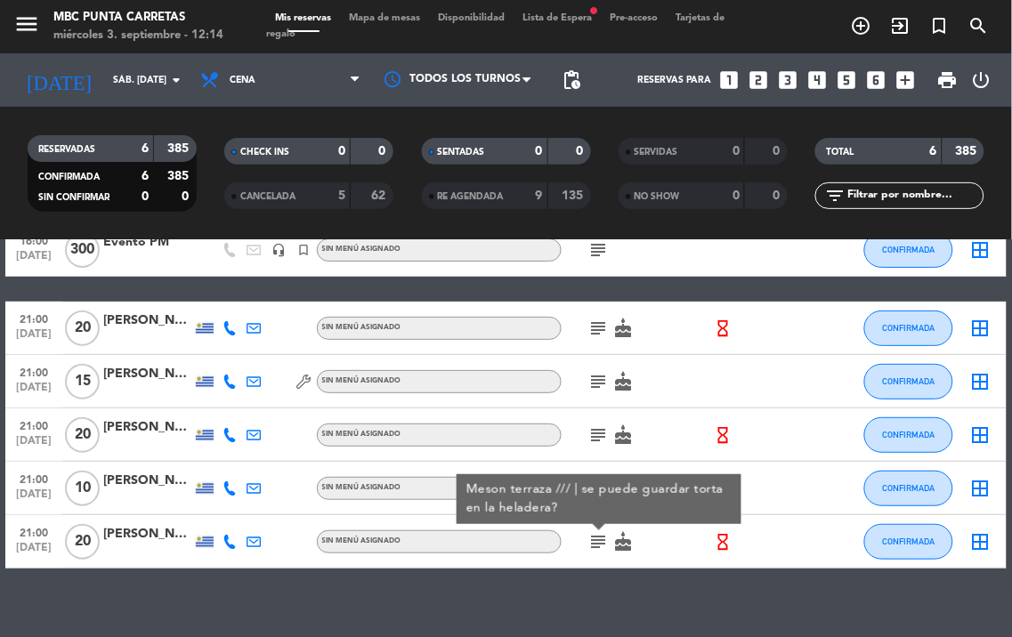
click at [601, 550] on icon "subject" at bounding box center [598, 541] width 21 height 21
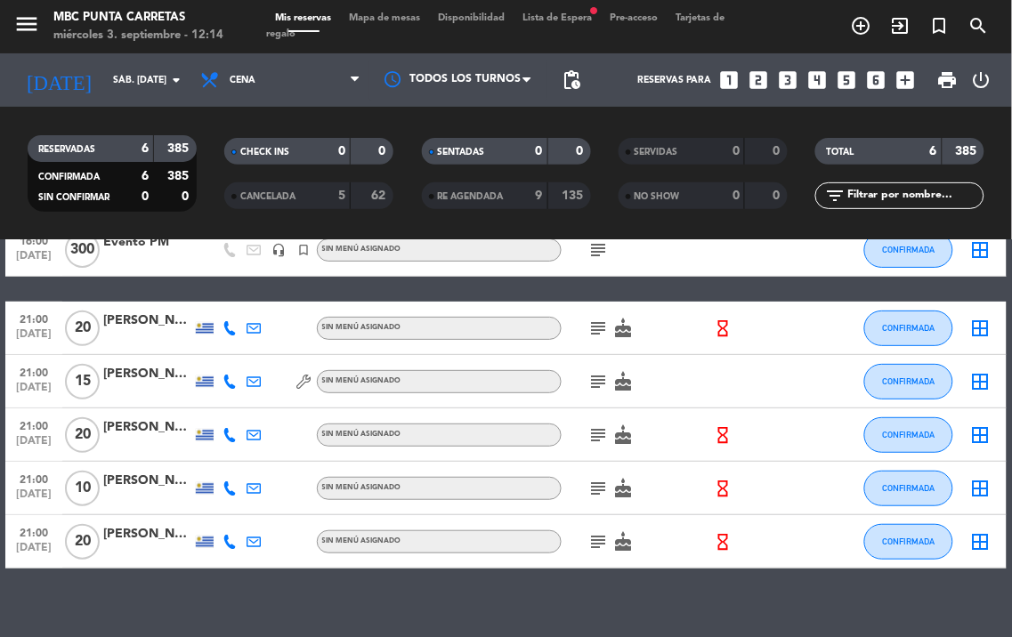
scroll to position [0, 0]
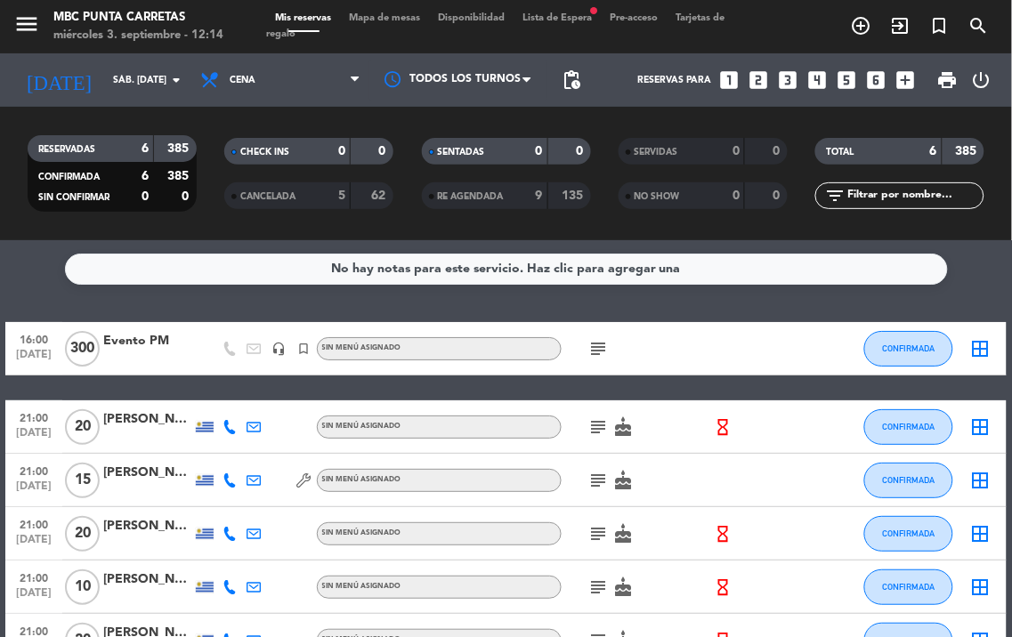
click at [590, 351] on icon "subject" at bounding box center [598, 348] width 21 height 21
click at [598, 419] on icon "subject" at bounding box center [598, 426] width 21 height 21
click at [596, 481] on icon "subject" at bounding box center [598, 480] width 21 height 21
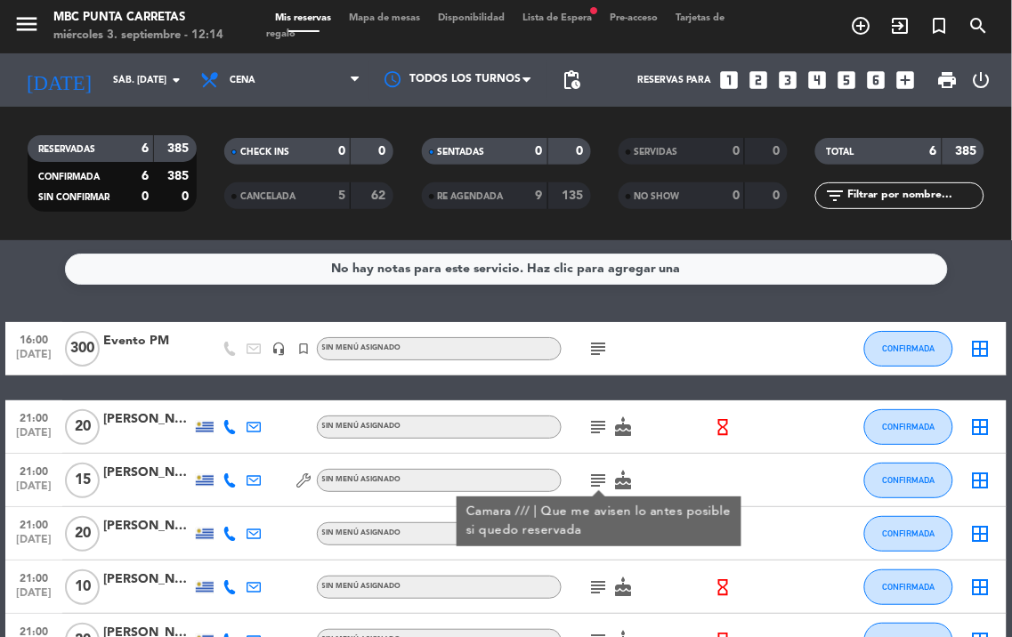
click at [597, 485] on icon "subject" at bounding box center [598, 480] width 21 height 21
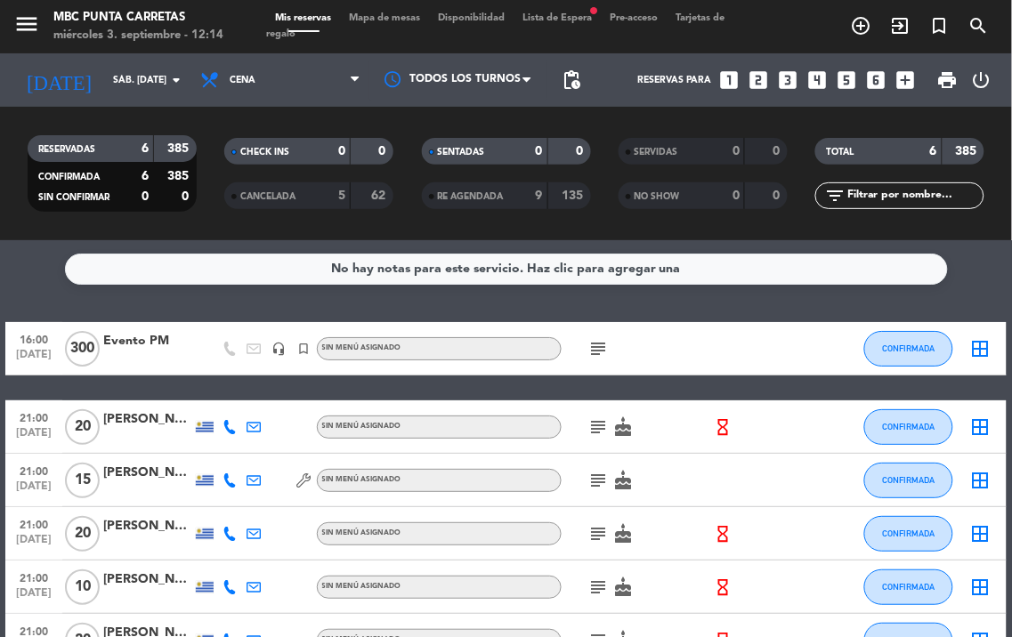
click at [601, 537] on icon "subject" at bounding box center [598, 533] width 21 height 21
click at [599, 543] on div at bounding box center [597, 546] width 12 height 6
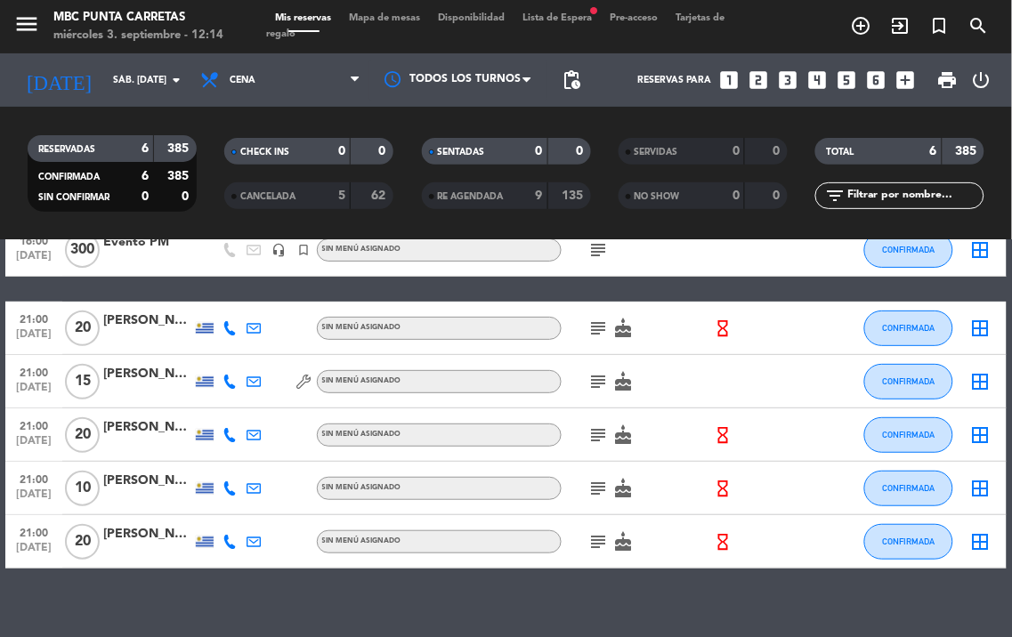
click at [592, 486] on icon "subject" at bounding box center [598, 488] width 21 height 21
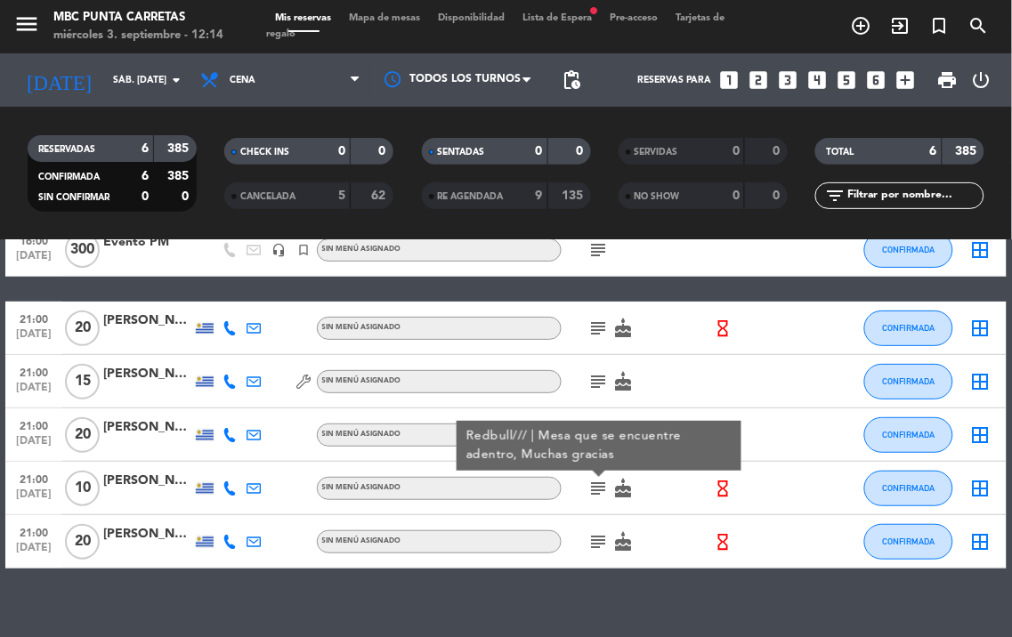
click at [592, 486] on icon "subject" at bounding box center [598, 488] width 21 height 21
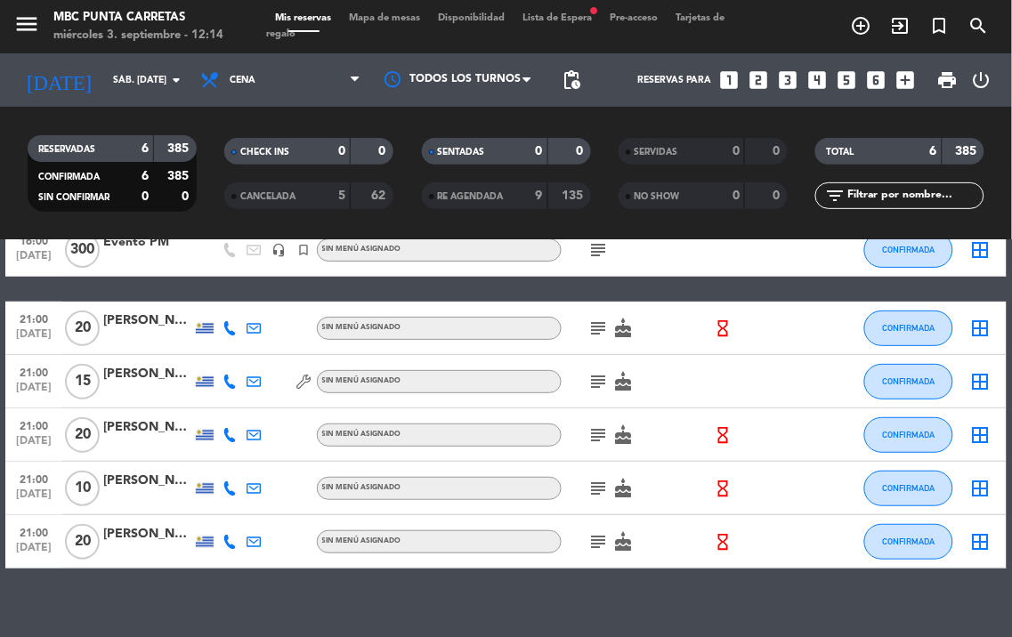
click at [599, 537] on icon "subject" at bounding box center [598, 541] width 21 height 21
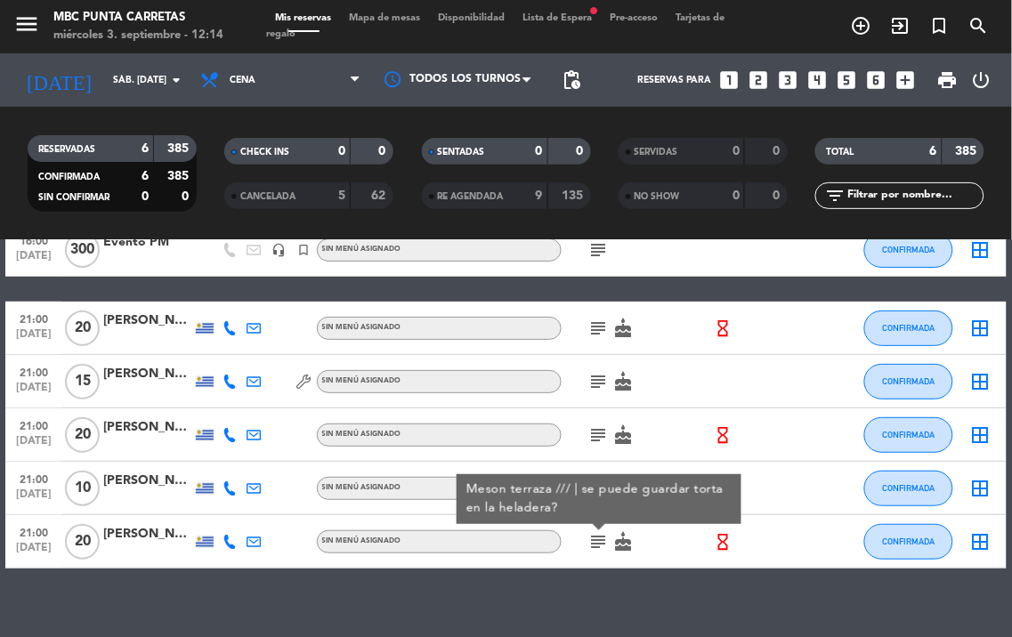
click at [599, 537] on icon "subject" at bounding box center [598, 541] width 21 height 21
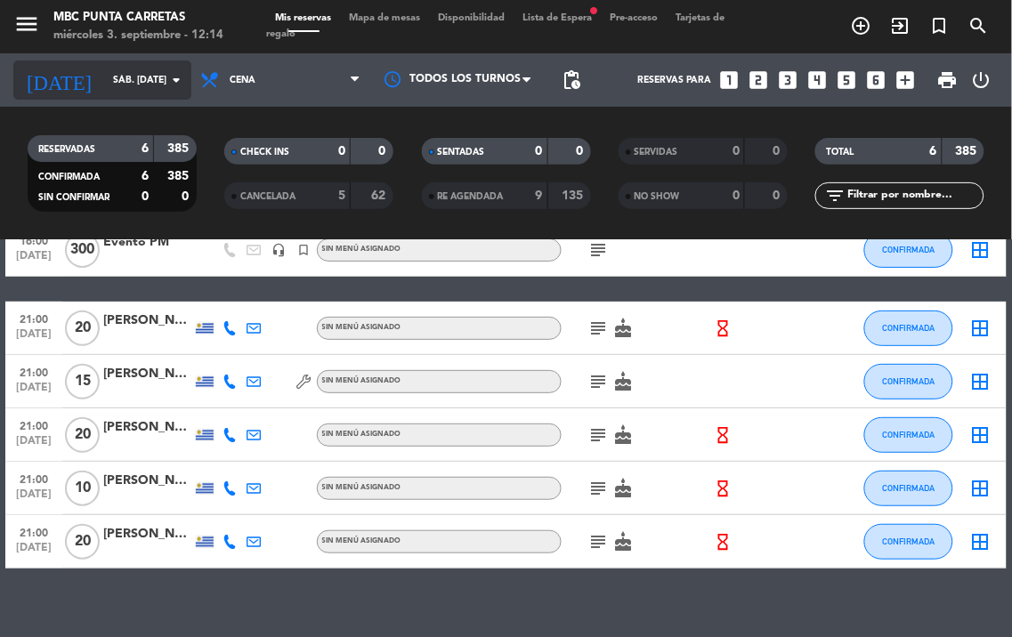
click at [167, 87] on icon "arrow_drop_down" at bounding box center [175, 79] width 21 height 21
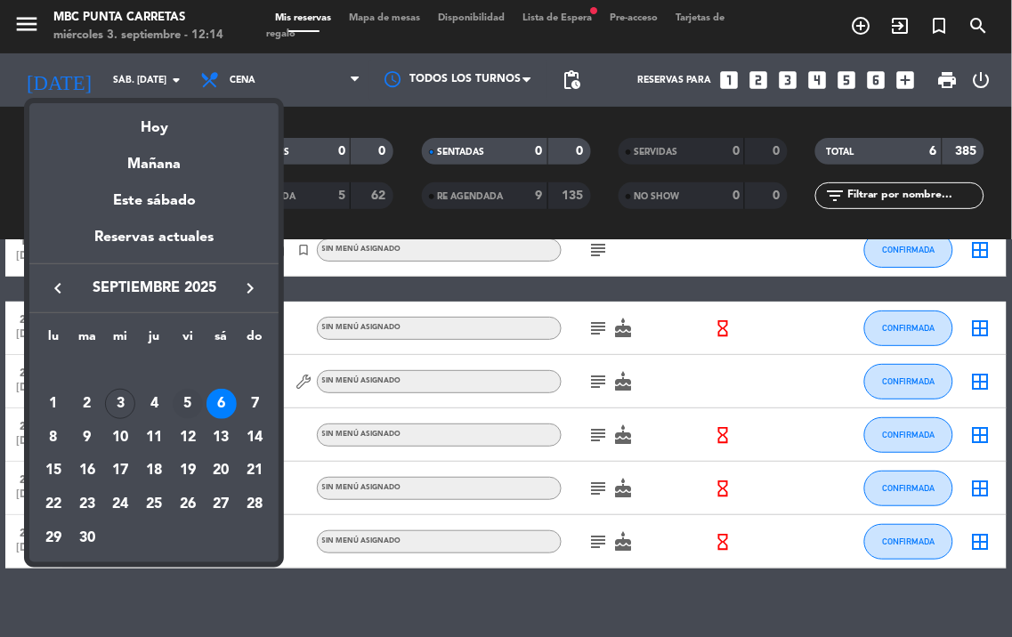
click at [190, 403] on div "5" at bounding box center [188, 404] width 30 height 30
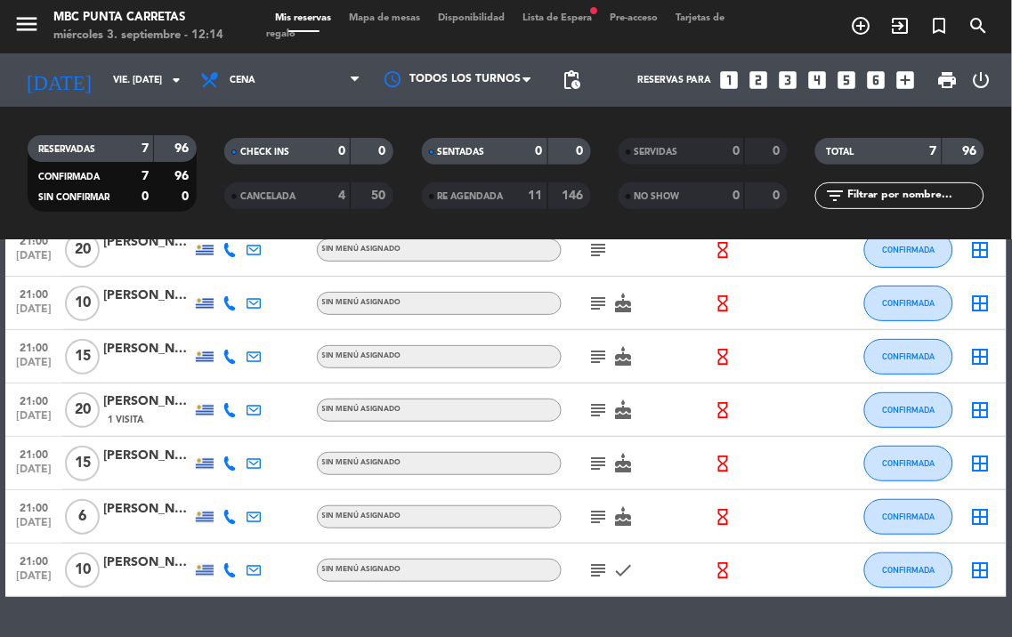
click at [591, 570] on icon "subject" at bounding box center [598, 570] width 21 height 21
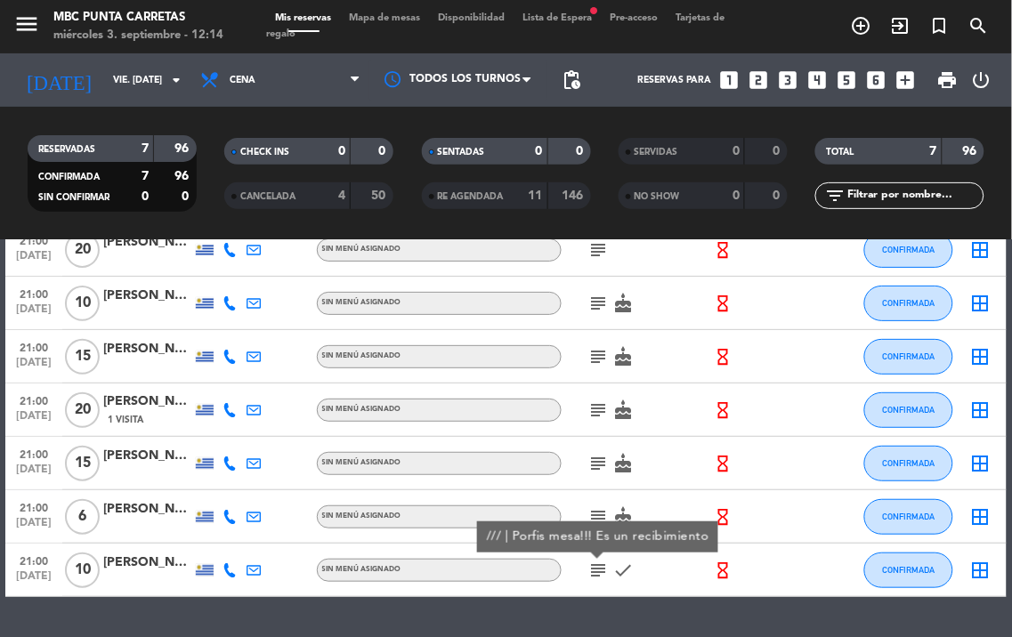
click at [591, 570] on icon "subject" at bounding box center [598, 570] width 21 height 21
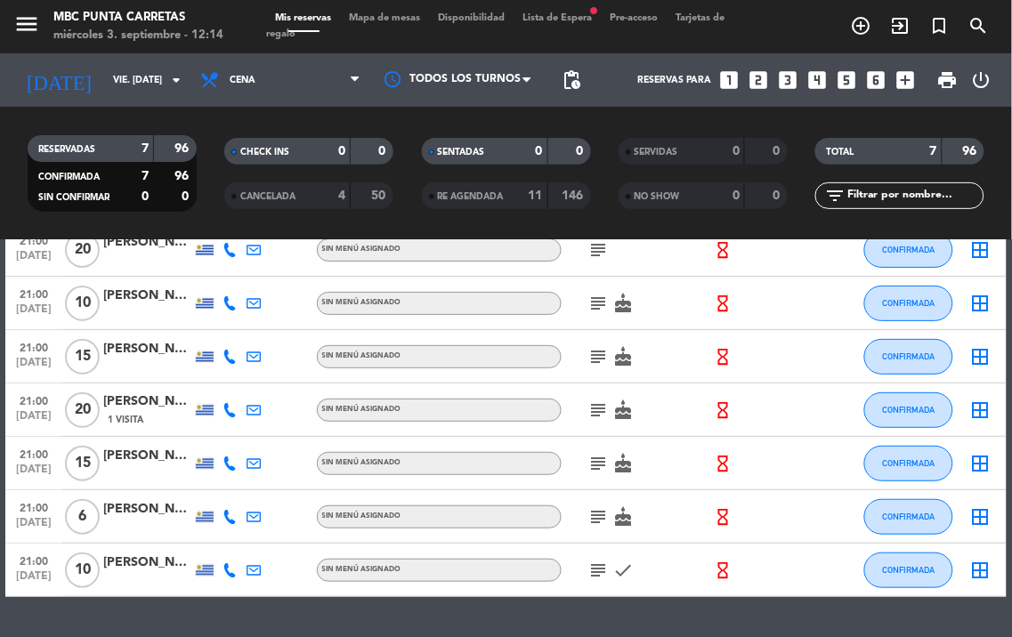
click at [586, 512] on span "subject" at bounding box center [598, 516] width 25 height 21
click at [600, 517] on icon "subject" at bounding box center [598, 516] width 21 height 21
click at [598, 472] on icon "subject" at bounding box center [598, 463] width 21 height 21
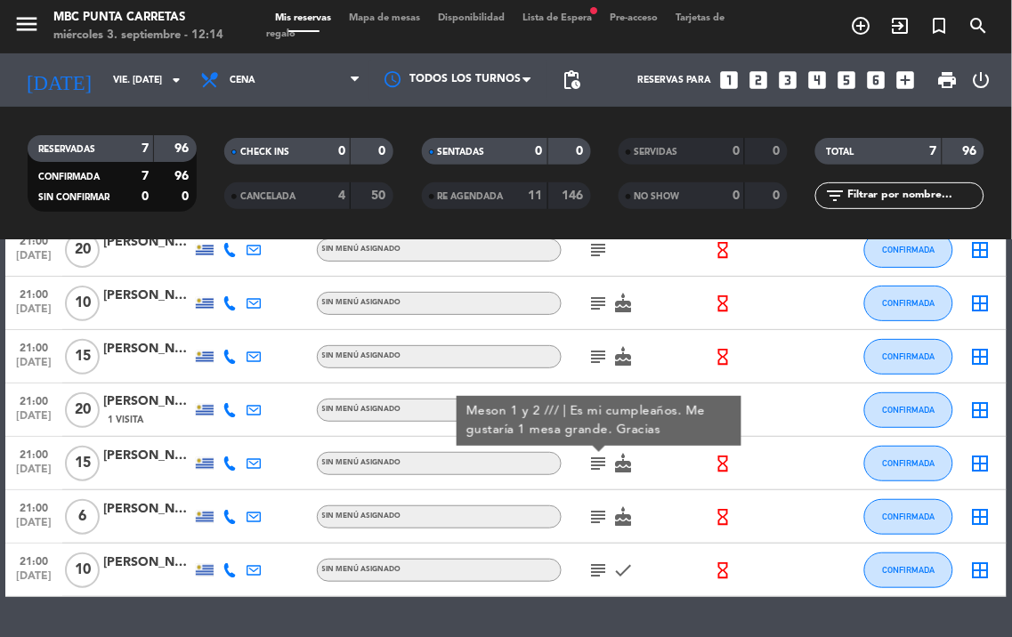
click at [598, 472] on icon "subject" at bounding box center [598, 463] width 21 height 21
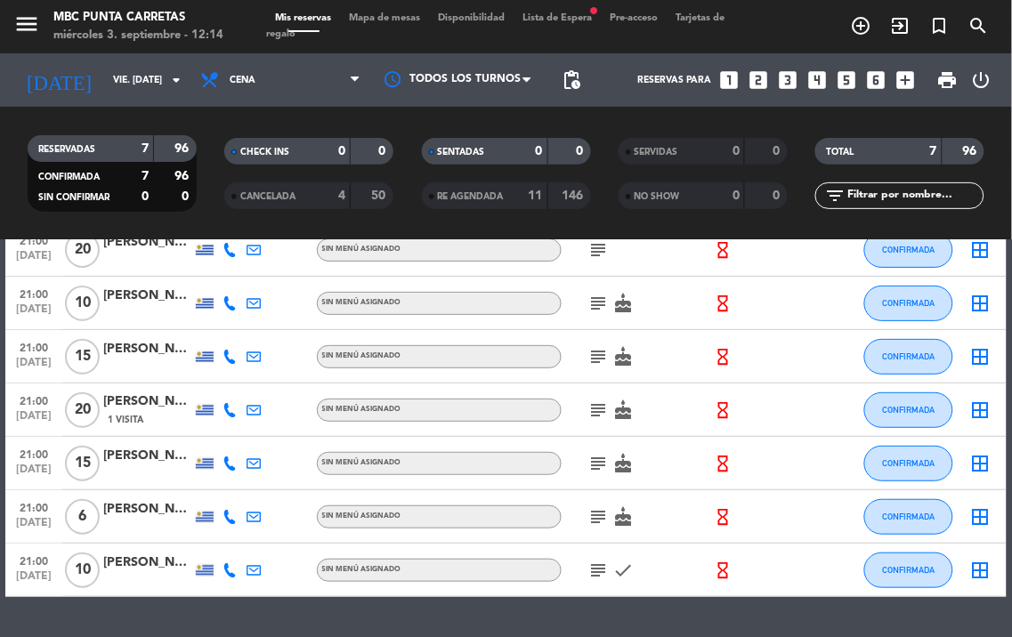
click at [593, 423] on div "subject cake" at bounding box center [635, 409] width 149 height 52
click at [597, 407] on icon "subject" at bounding box center [598, 409] width 21 height 21
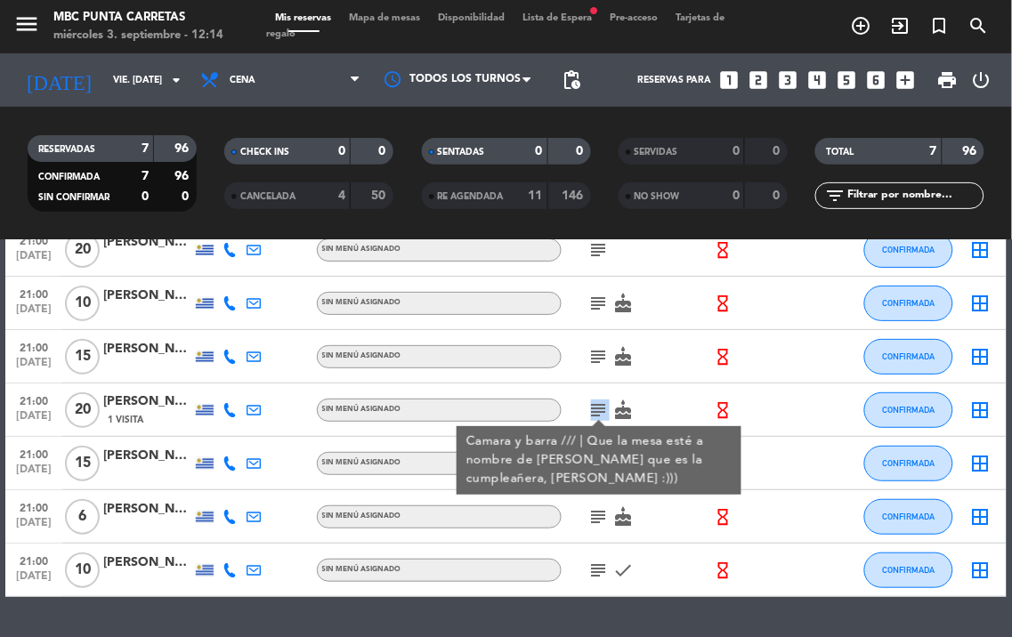
click at [597, 407] on icon "subject" at bounding box center [598, 409] width 21 height 21
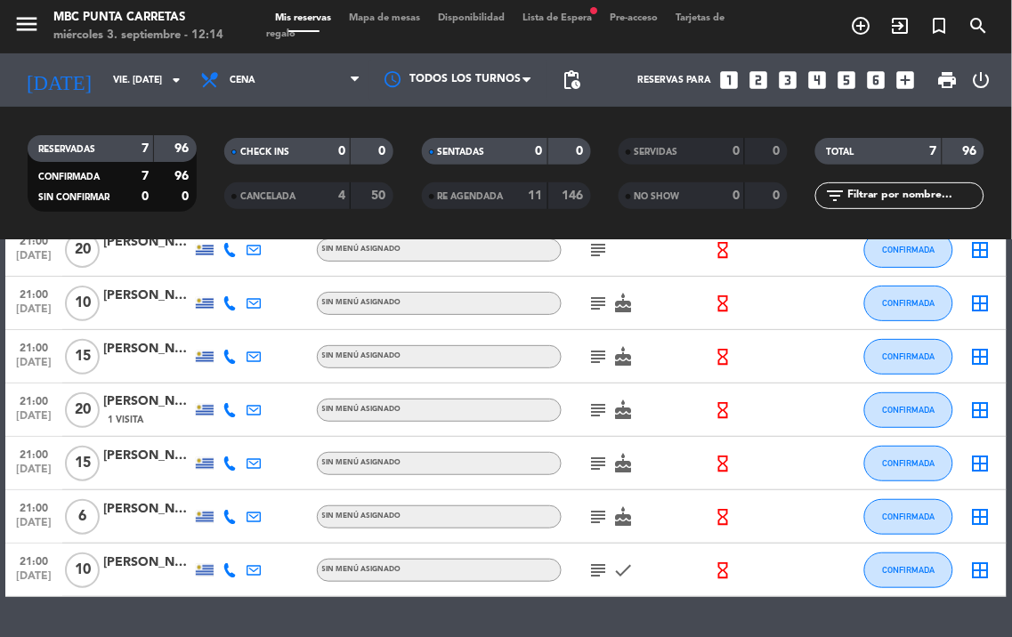
click at [601, 350] on icon "subject" at bounding box center [598, 356] width 21 height 21
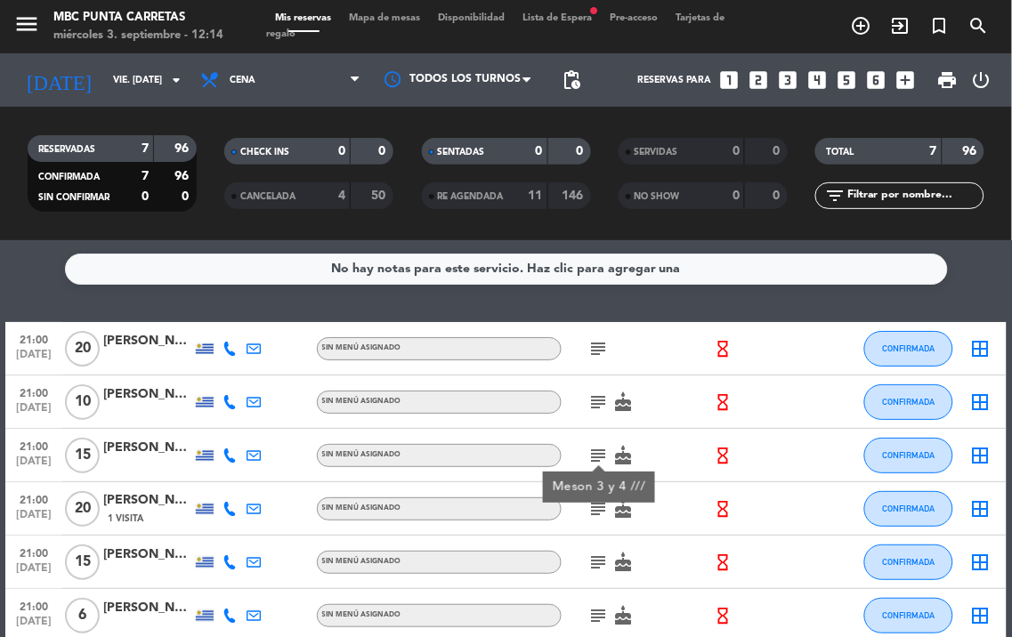
click at [600, 395] on icon "subject" at bounding box center [598, 401] width 21 height 21
click at [596, 342] on icon "subject" at bounding box center [598, 348] width 21 height 21
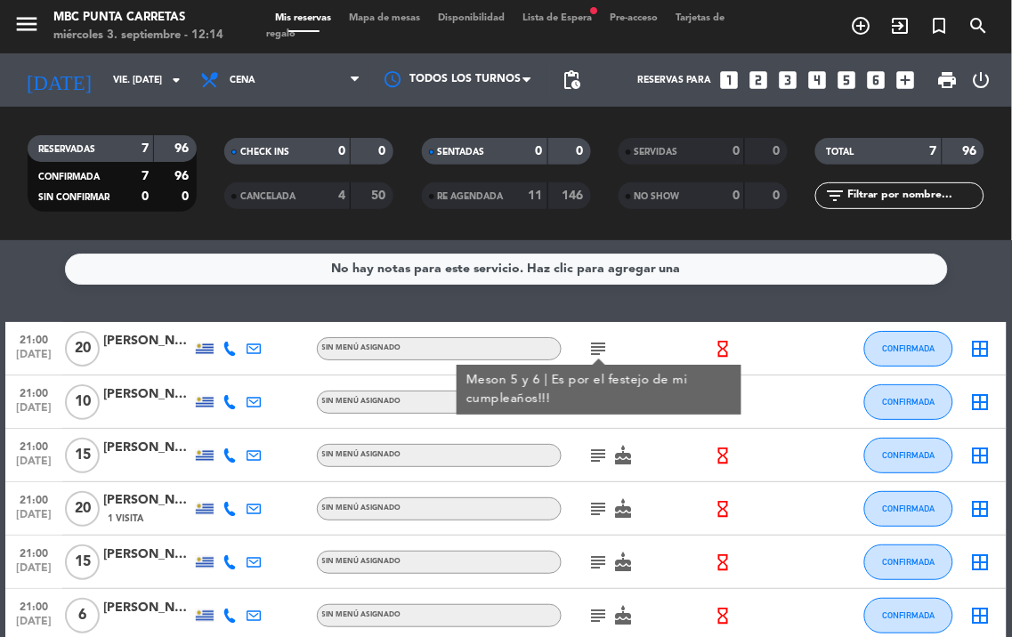
click at [228, 349] on icon at bounding box center [229, 349] width 14 height 14
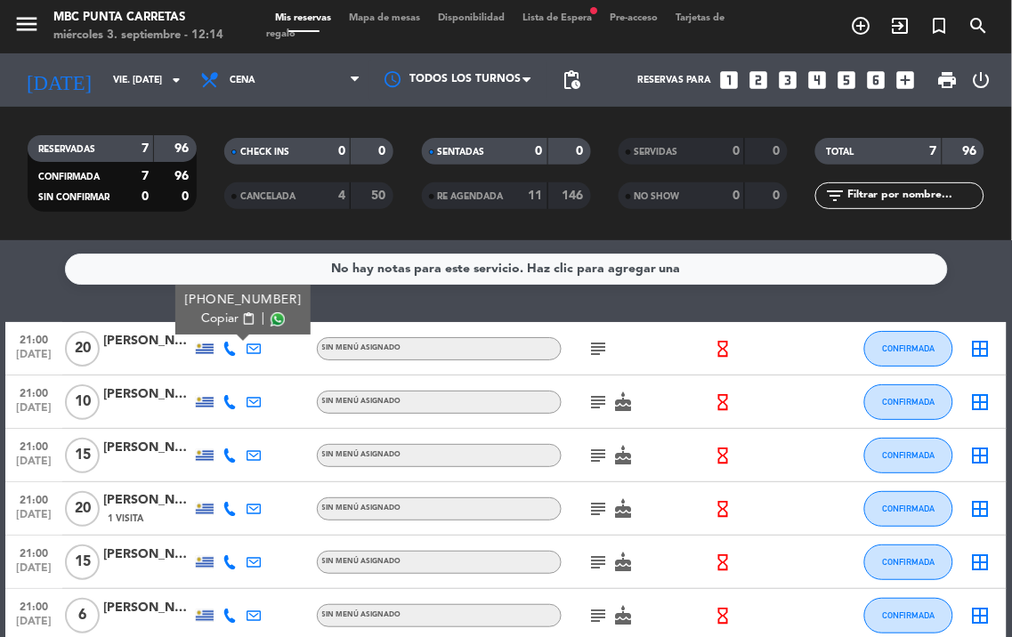
click at [241, 317] on span "content_paste" at bounding box center [247, 318] width 13 height 13
click at [173, 86] on icon "arrow_drop_down" at bounding box center [175, 79] width 21 height 21
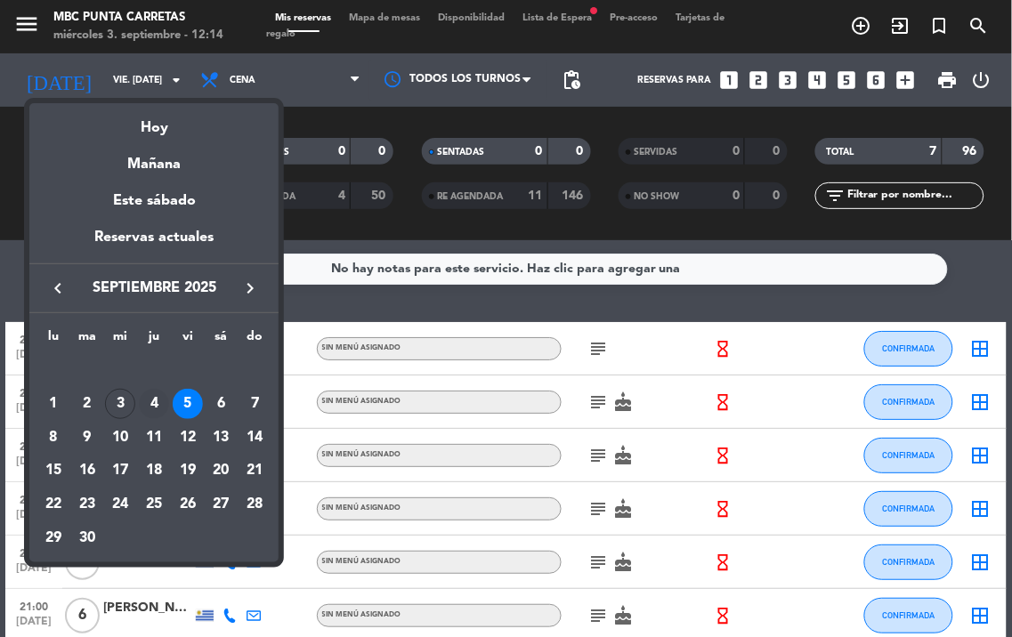
click at [158, 398] on div "4" at bounding box center [154, 404] width 30 height 30
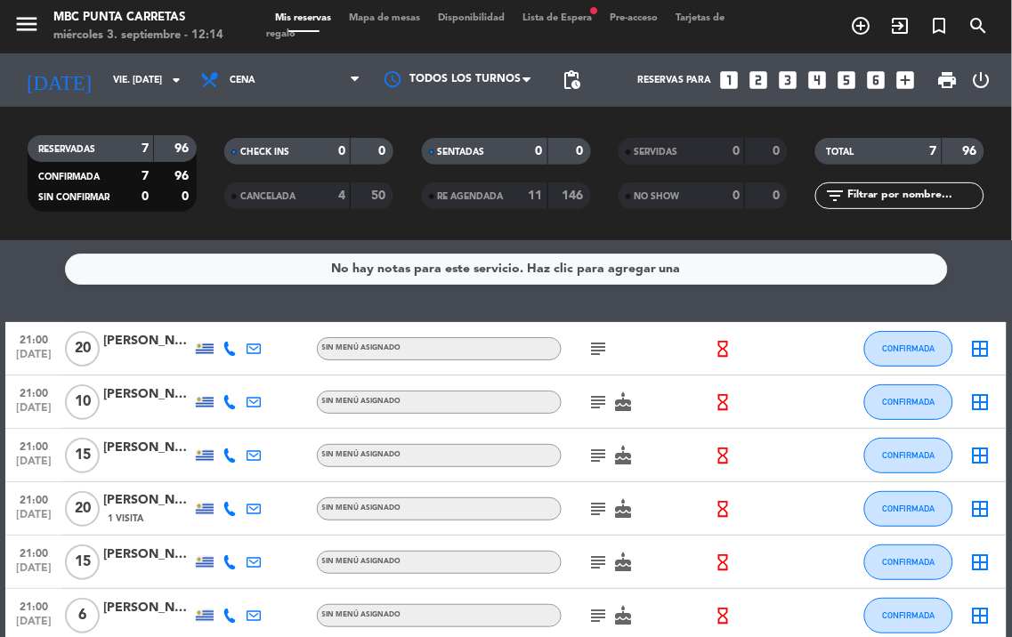
type input "[DEMOGRAPHIC_DATA] [DATE]"
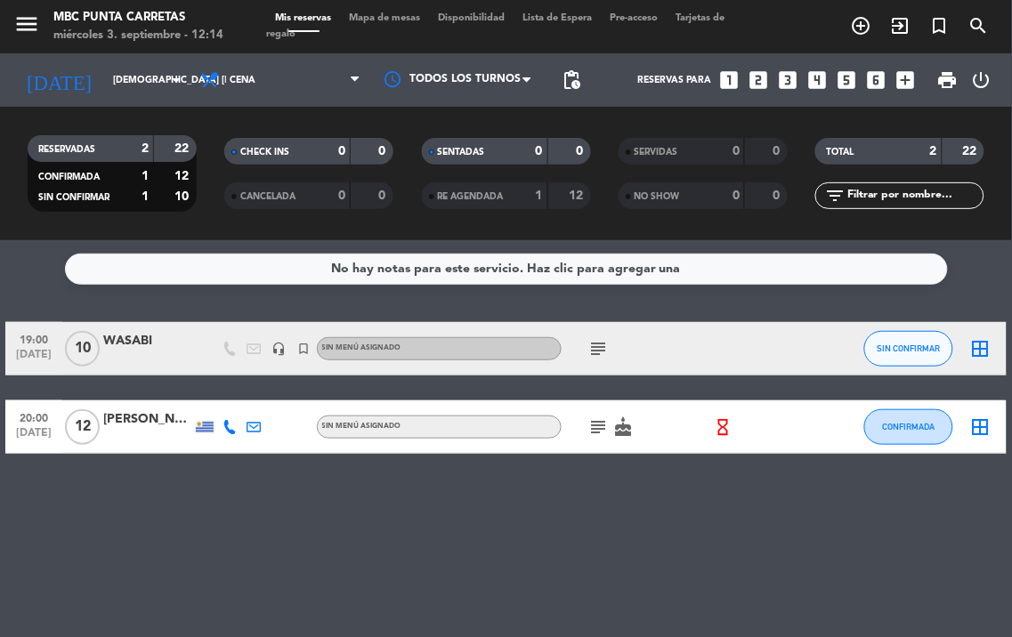
click at [231, 428] on icon at bounding box center [229, 427] width 14 height 14
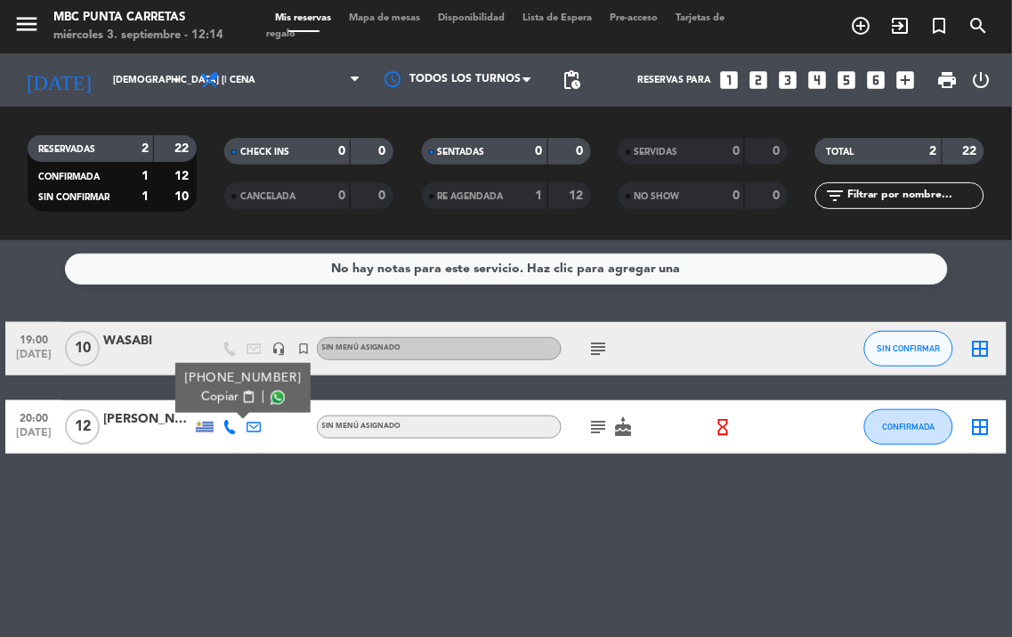
click at [231, 386] on div "[PHONE_NUMBER]" at bounding box center [242, 378] width 117 height 19
click at [609, 411] on div "subject cake" at bounding box center [635, 426] width 149 height 52
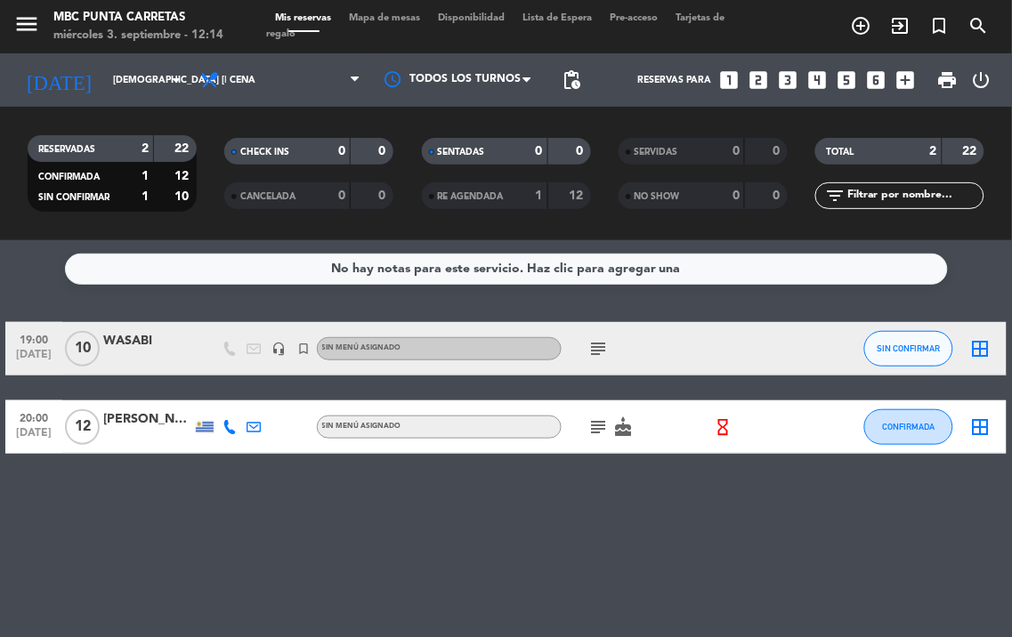
click at [598, 419] on icon "subject" at bounding box center [598, 426] width 21 height 21
drag, startPoint x: 598, startPoint y: 419, endPoint x: 396, endPoint y: 438, distance: 202.8
click at [598, 420] on icon "subject" at bounding box center [598, 426] width 21 height 21
click at [232, 427] on icon at bounding box center [229, 427] width 14 height 14
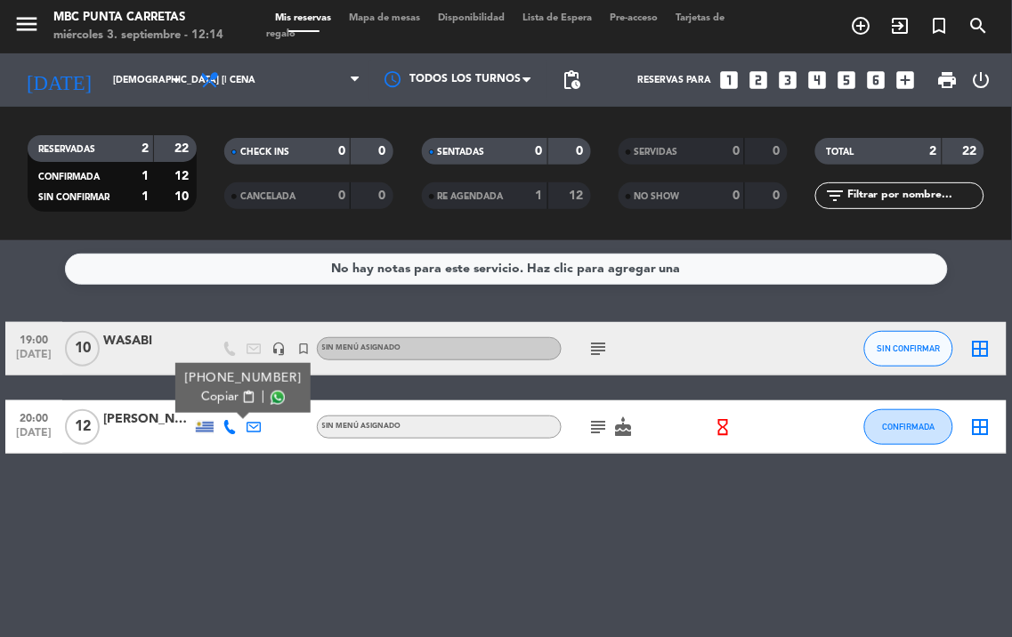
click at [241, 397] on span "content_paste" at bounding box center [247, 397] width 13 height 13
click at [603, 350] on icon "subject" at bounding box center [598, 348] width 21 height 21
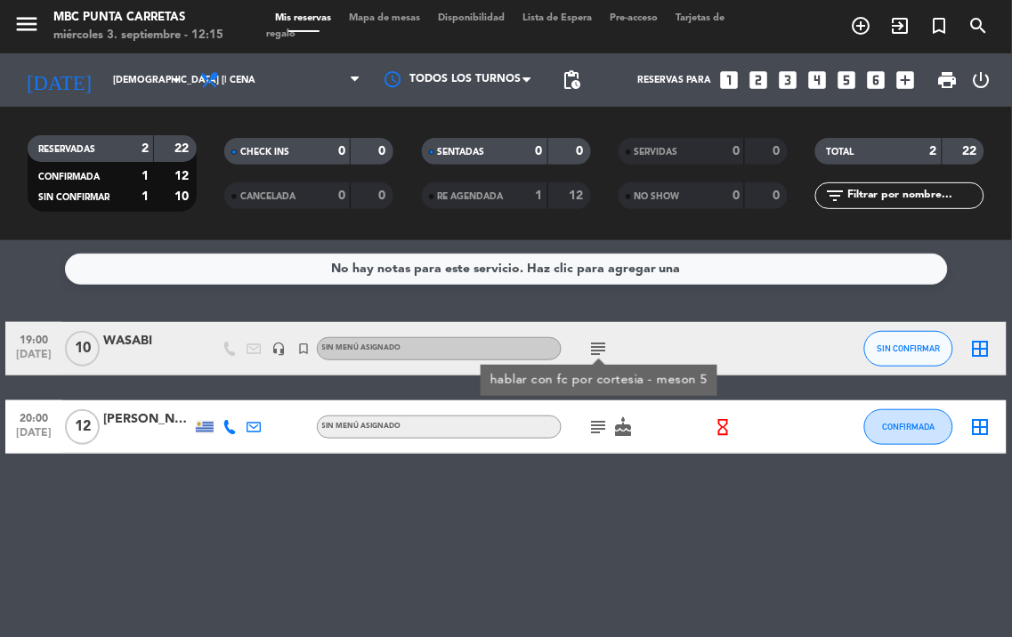
click at [602, 349] on icon "subject" at bounding box center [598, 348] width 21 height 21
